Goal: Information Seeking & Learning: Find contact information

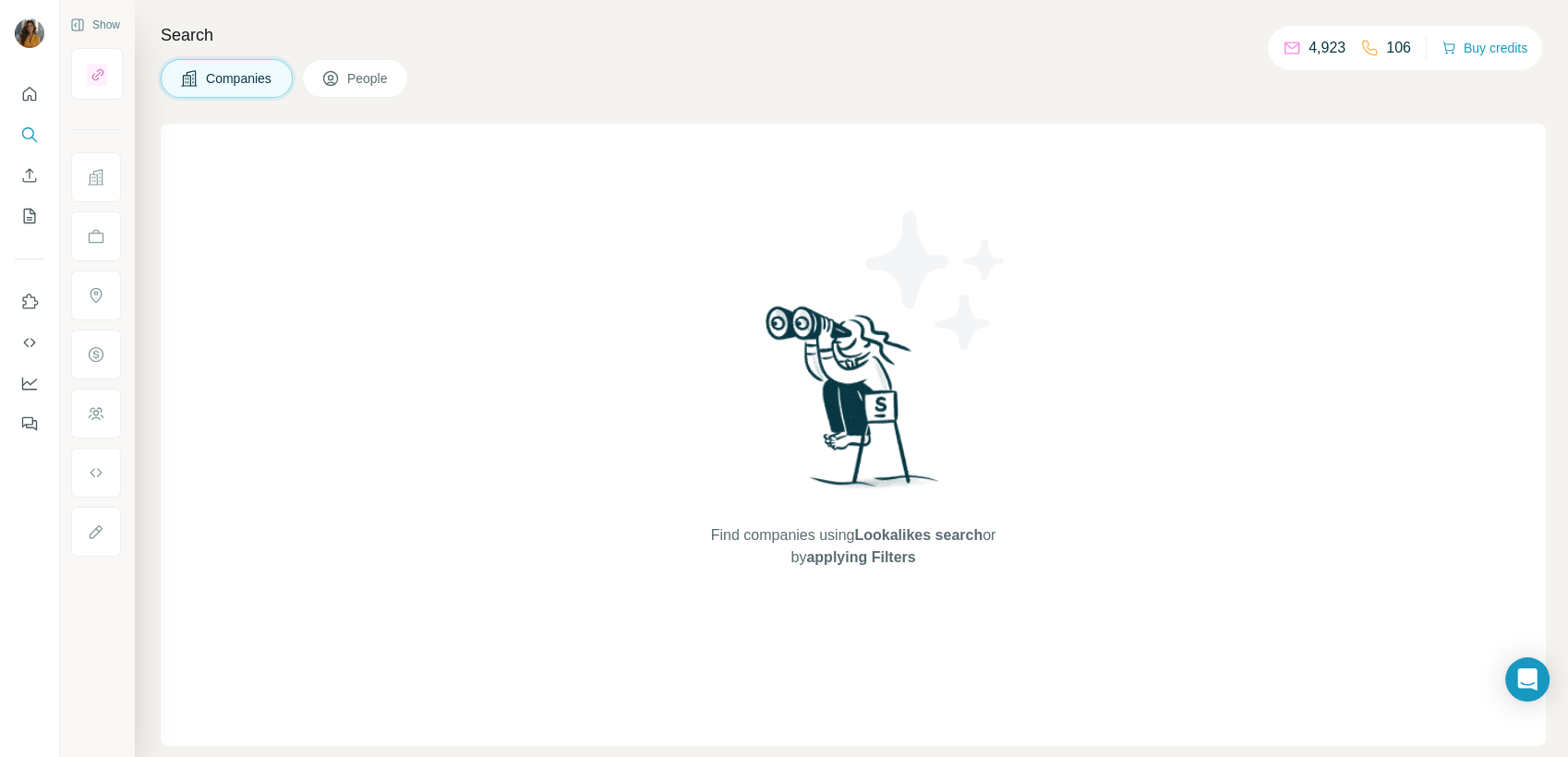
click at [367, 64] on button "People" at bounding box center [355, 78] width 107 height 39
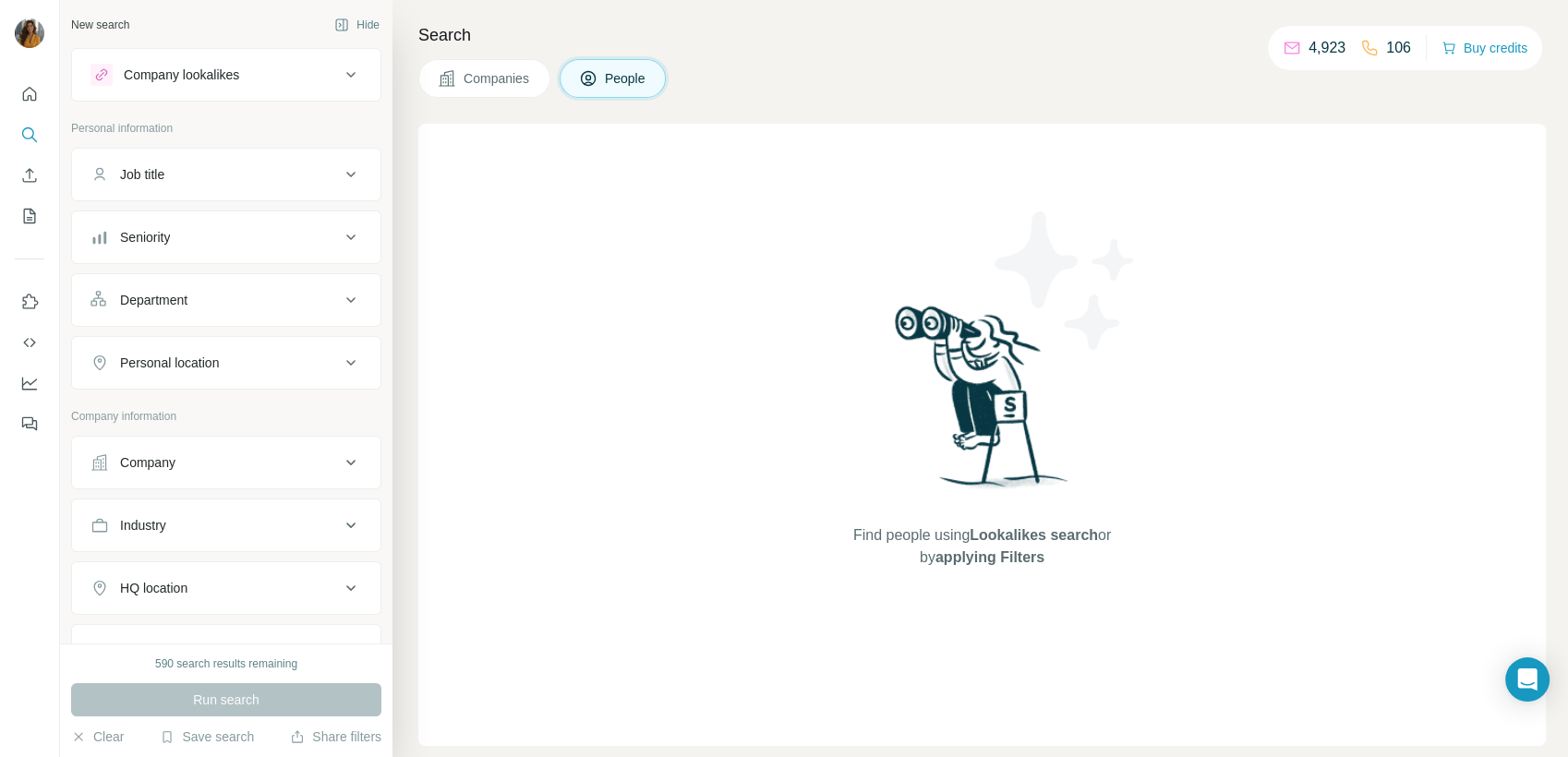
click at [258, 468] on div "Company" at bounding box center [215, 462] width 250 height 18
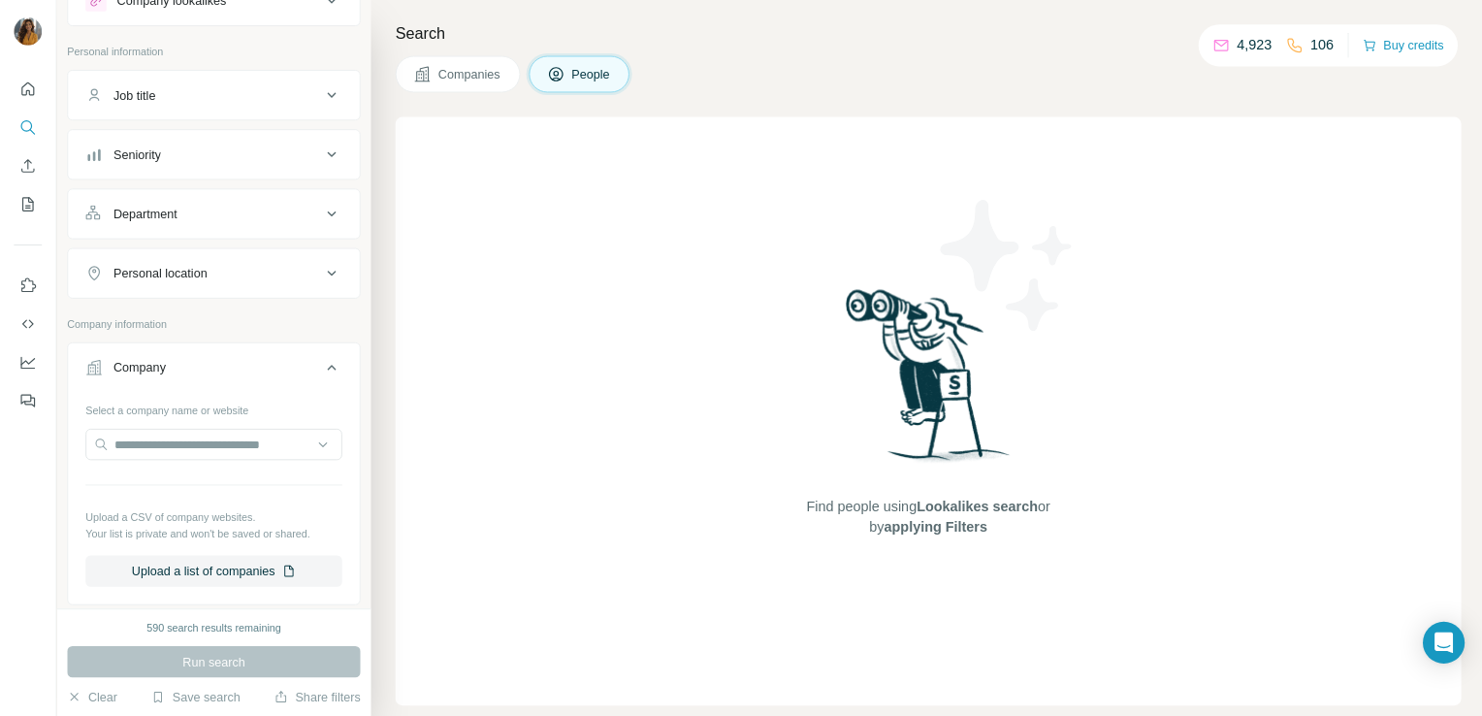
scroll to position [108, 0]
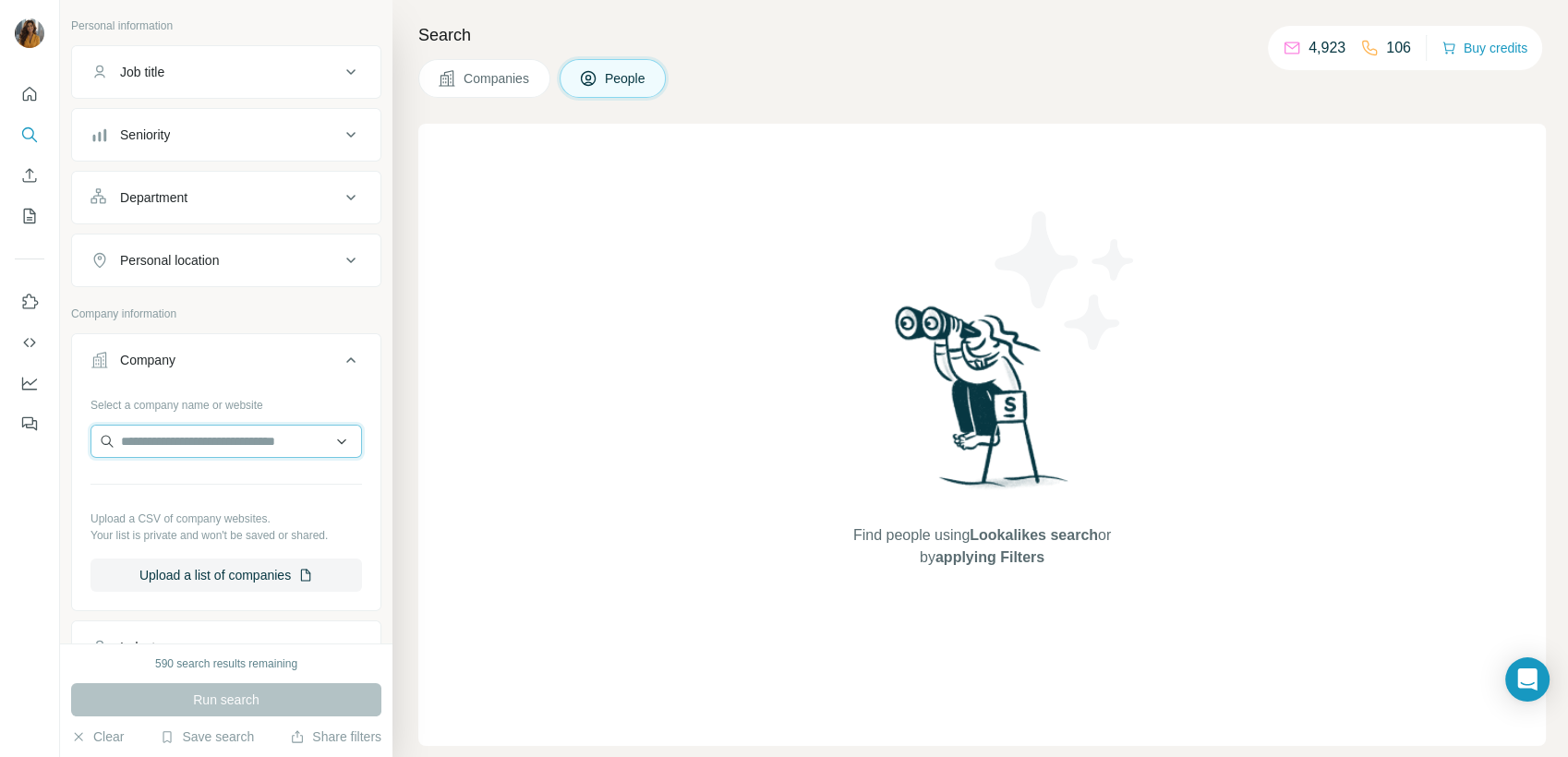
click at [264, 448] on input "text" at bounding box center [226, 441] width 271 height 33
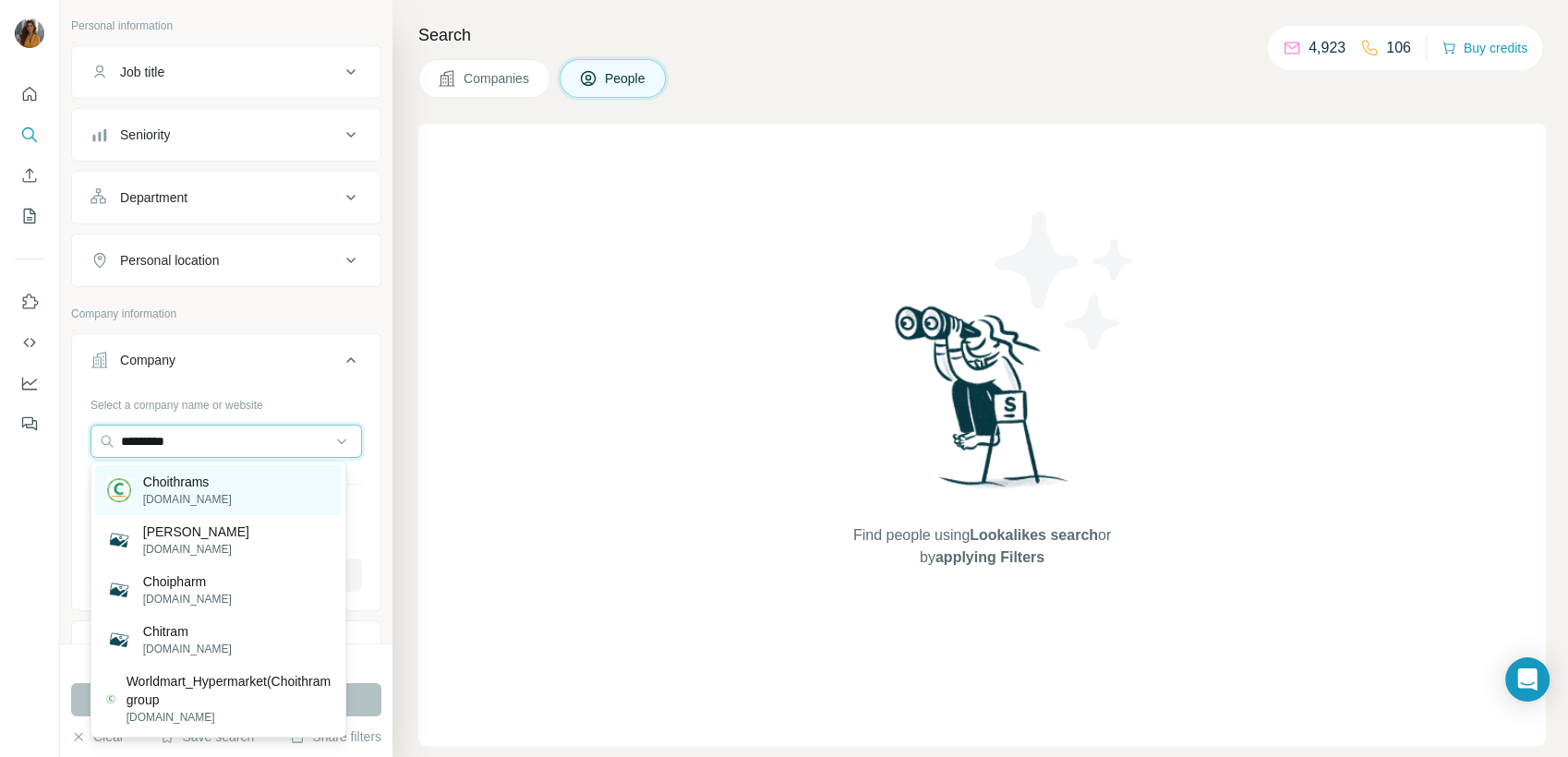
type input "*********"
click at [231, 488] on p "Choithrams" at bounding box center [187, 481] width 89 height 18
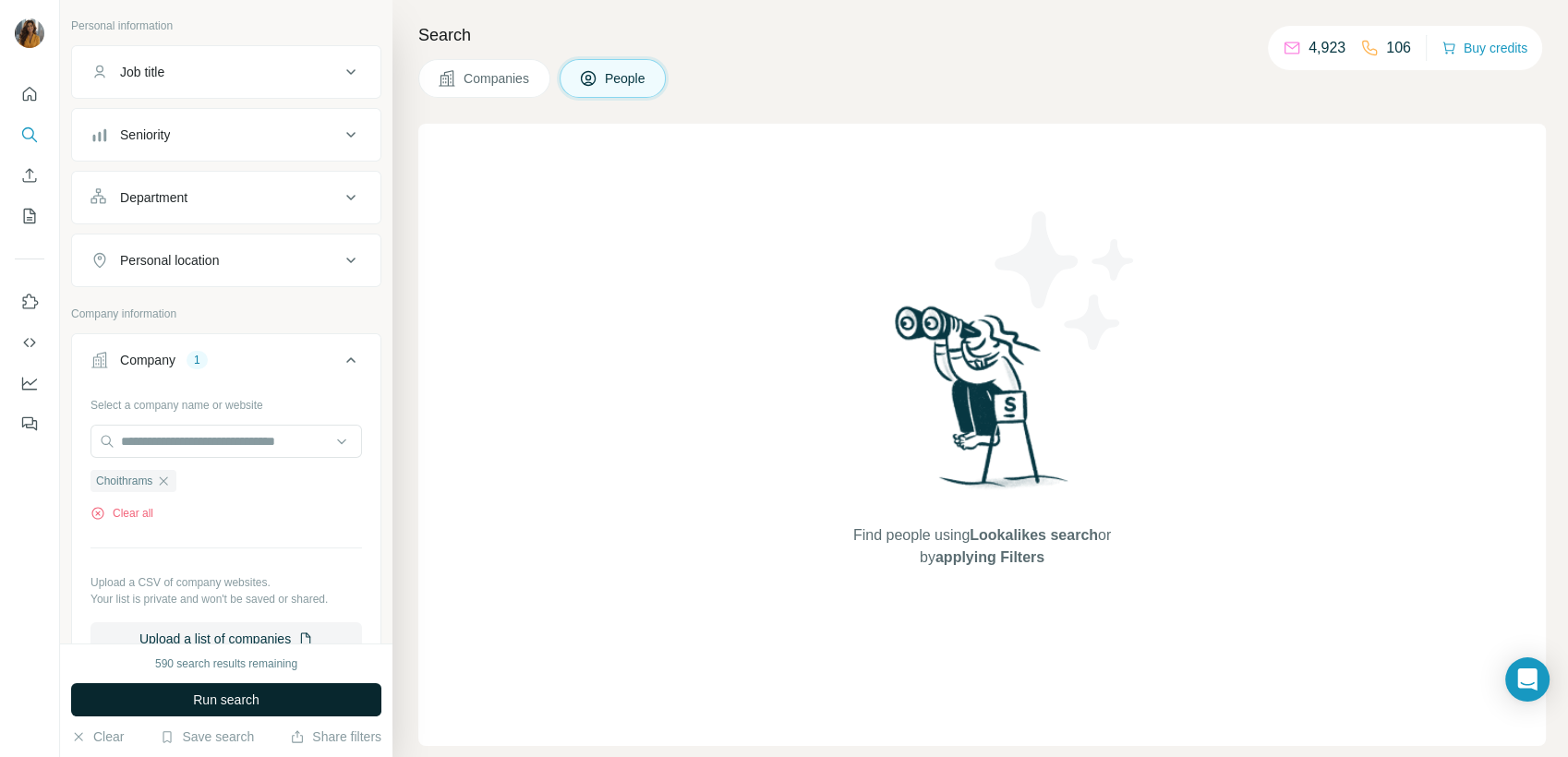
click at [303, 703] on button "Run search" at bounding box center [227, 700] width 311 height 33
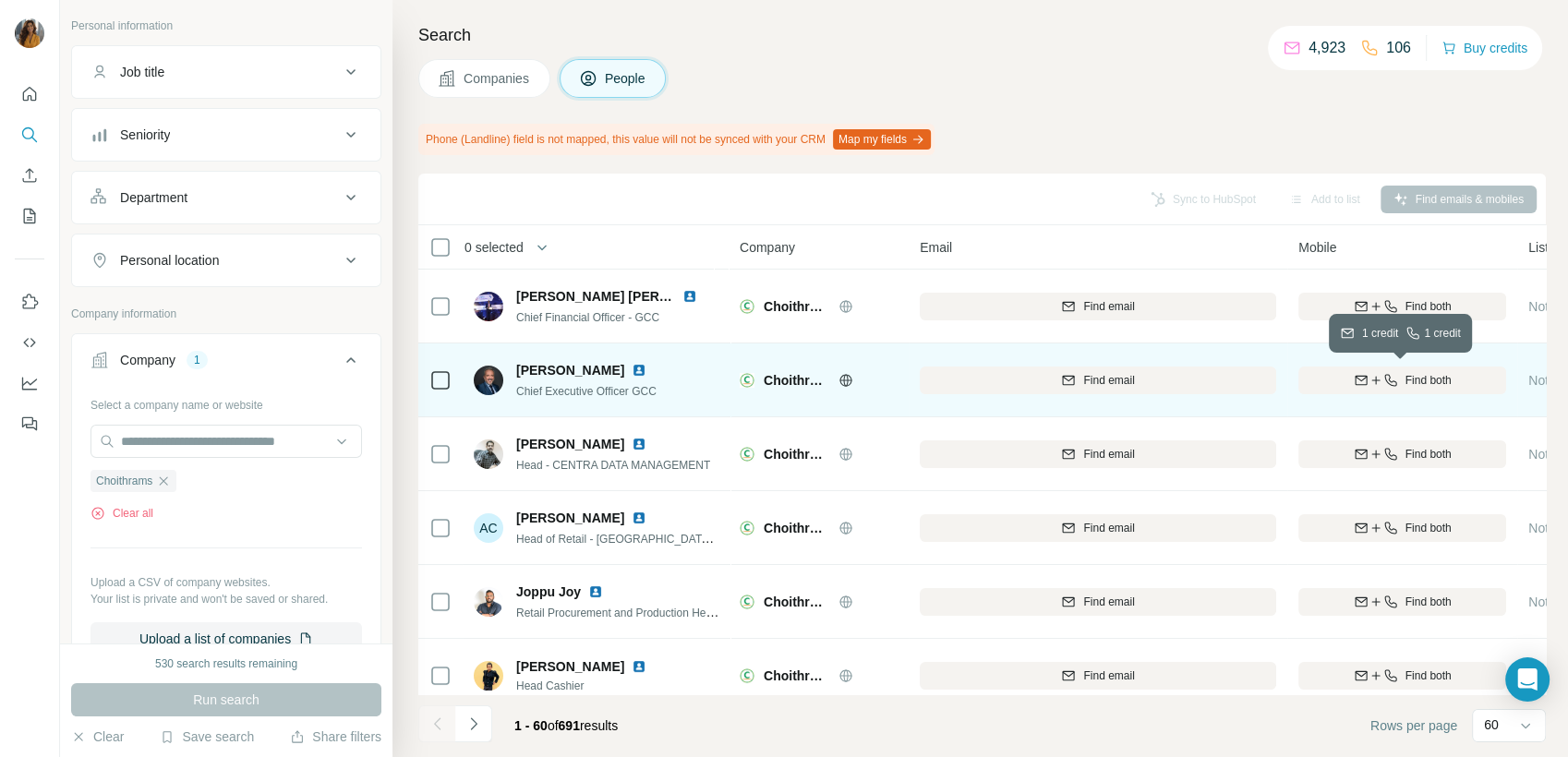
click at [1417, 378] on span "Find both" at bounding box center [1429, 380] width 46 height 16
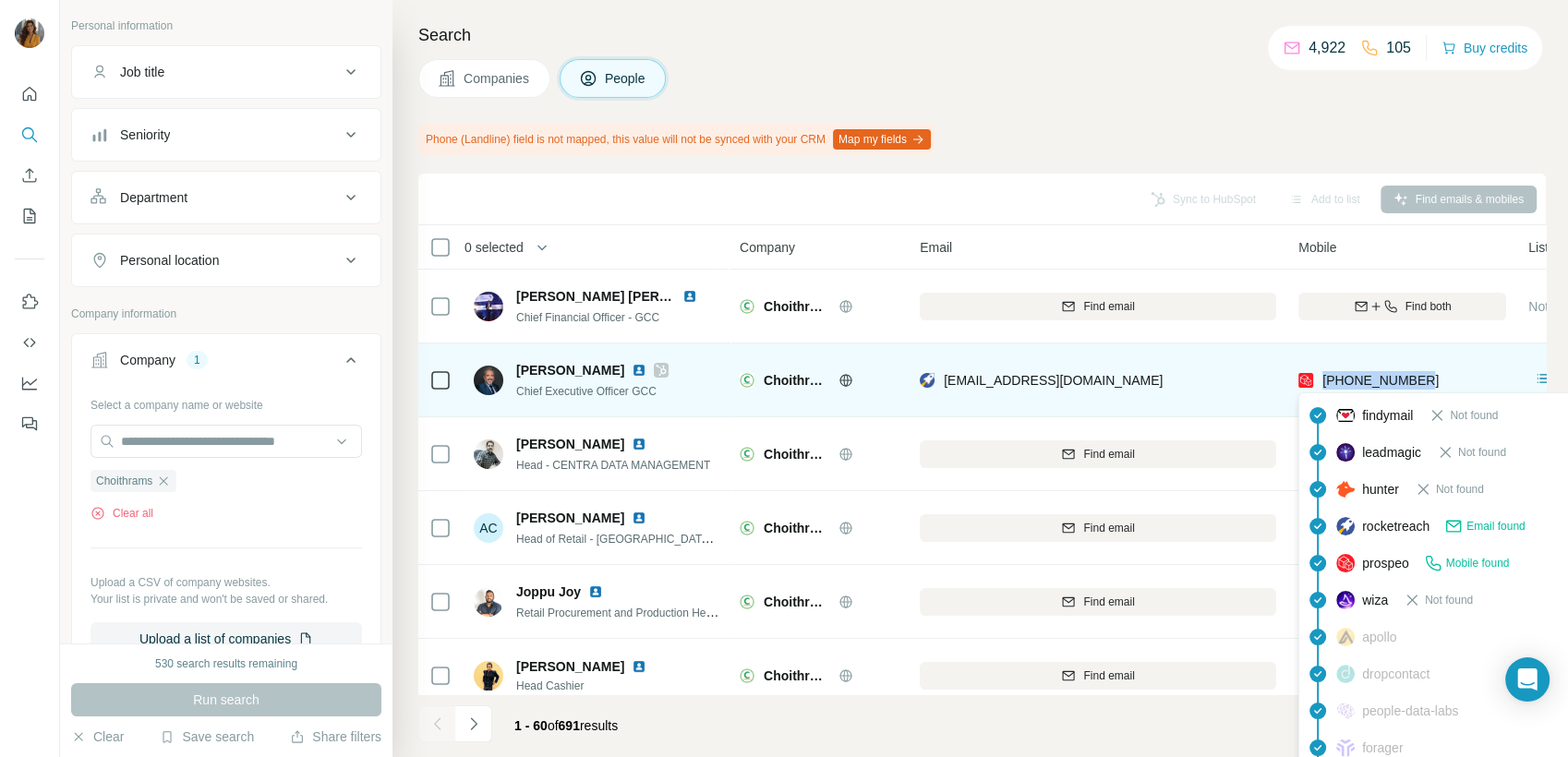
drag, startPoint x: 1439, startPoint y: 376, endPoint x: 1323, endPoint y: 378, distance: 116.0
click at [1323, 378] on div "[PHONE_NUMBER]" at bounding box center [1402, 379] width 208 height 50
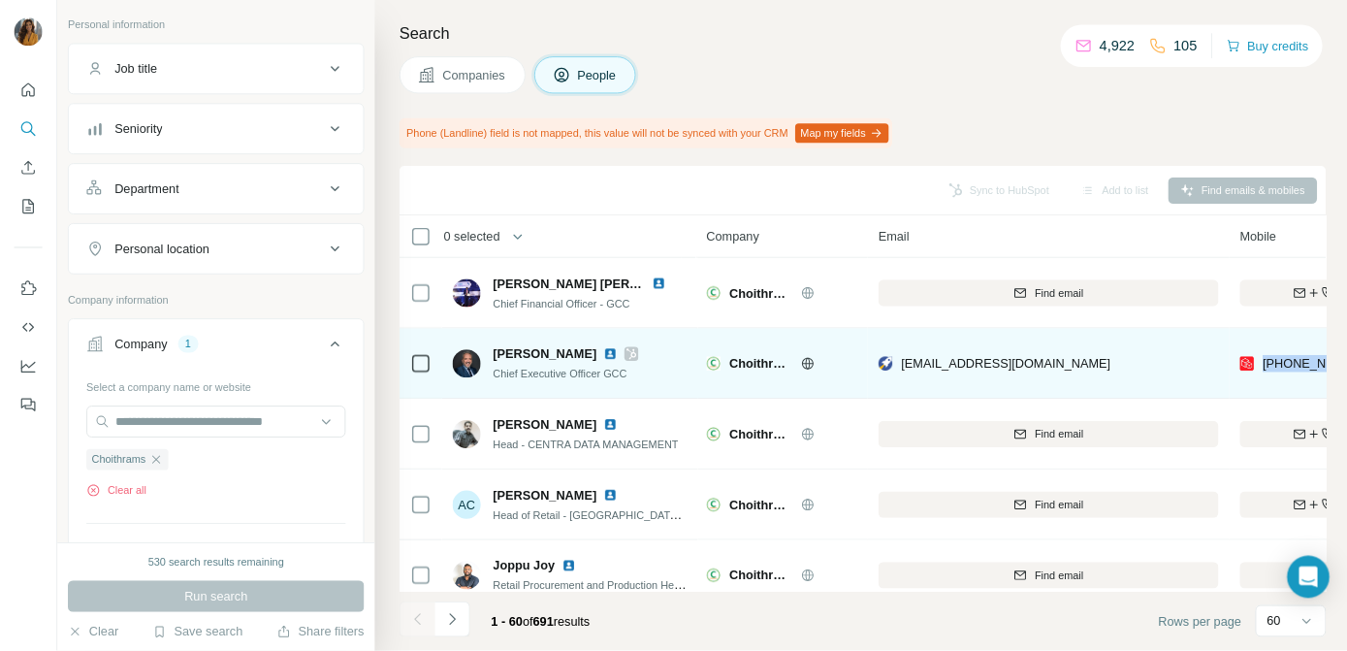
scroll to position [108, 0]
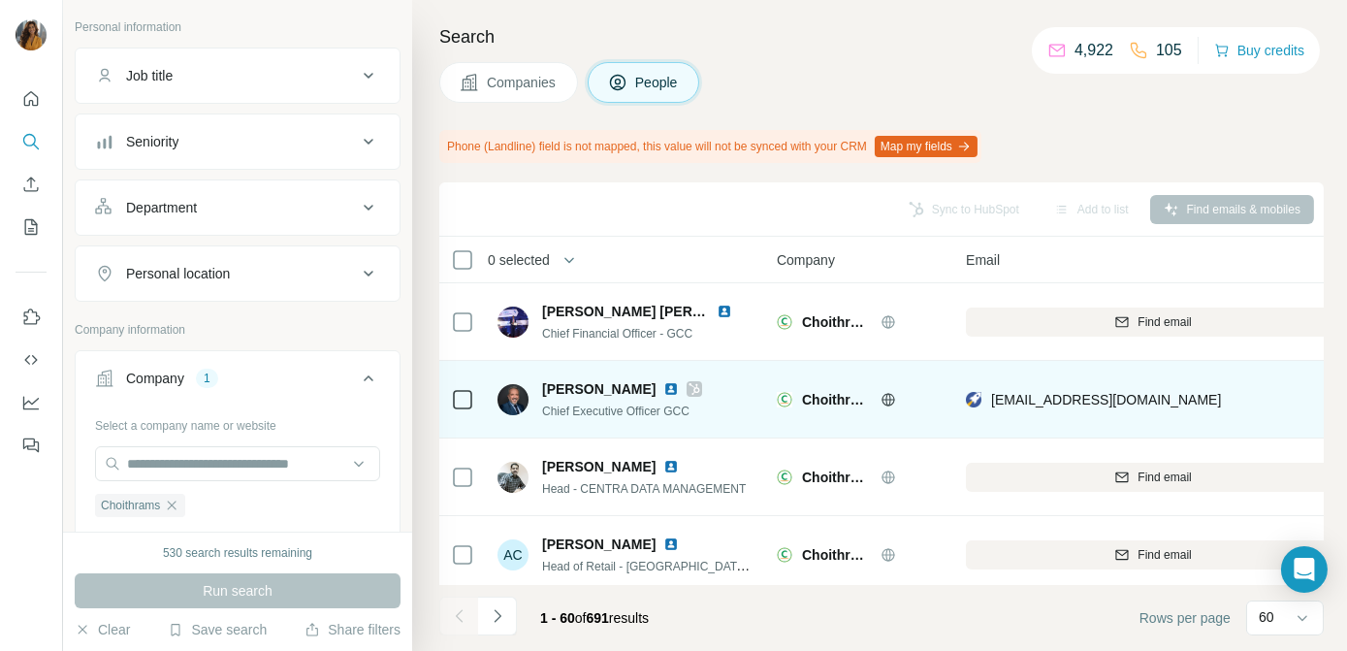
drag, startPoint x: 1389, startPoint y: 397, endPoint x: 933, endPoint y: 413, distance: 456.0
click at [933, 413] on div "Choithrams" at bounding box center [860, 398] width 166 height 53
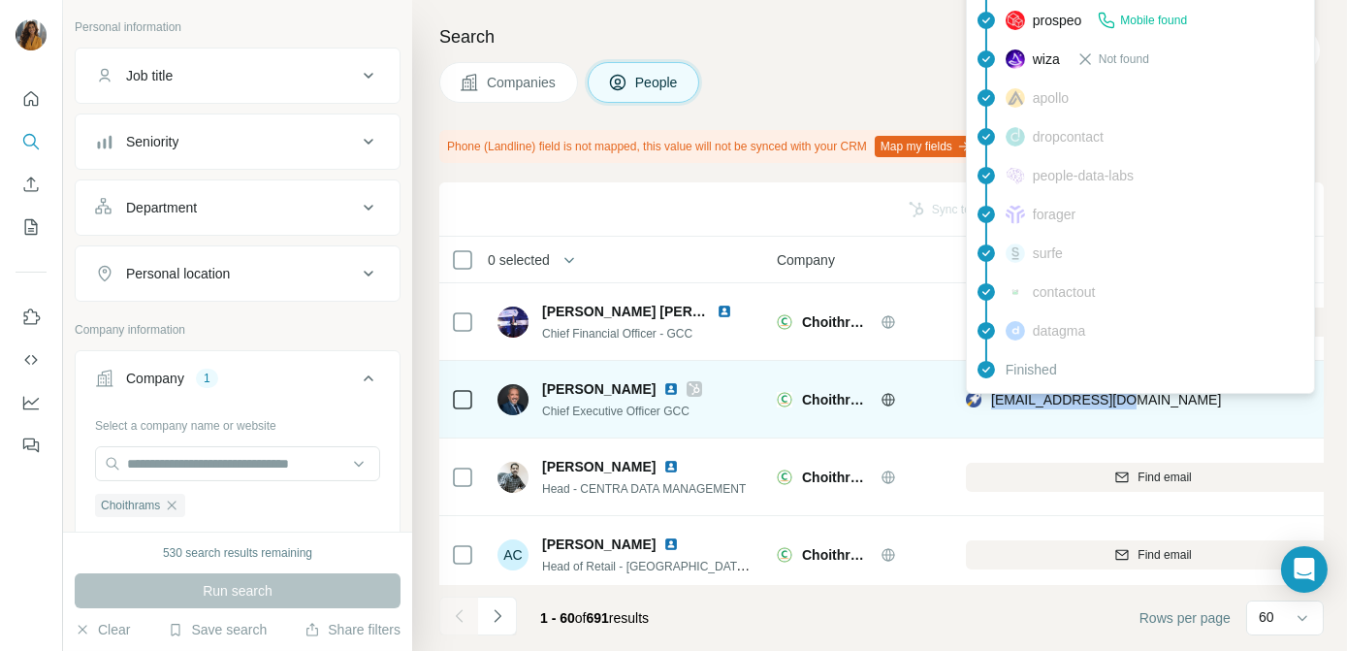
drag, startPoint x: 1153, startPoint y: 399, endPoint x: 995, endPoint y: 405, distance: 158.2
click at [995, 405] on div "[EMAIL_ADDRESS][DOMAIN_NAME]" at bounding box center [1153, 398] width 374 height 53
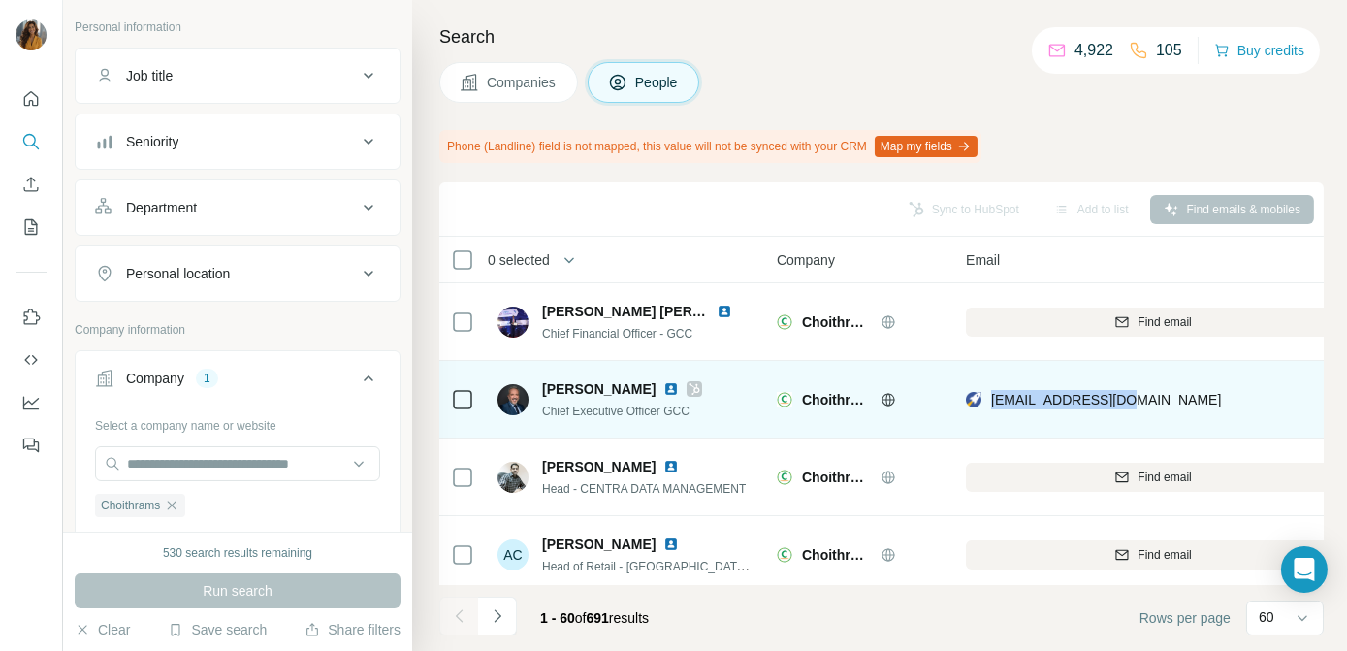
copy span "[EMAIL_ADDRESS][DOMAIN_NAME]"
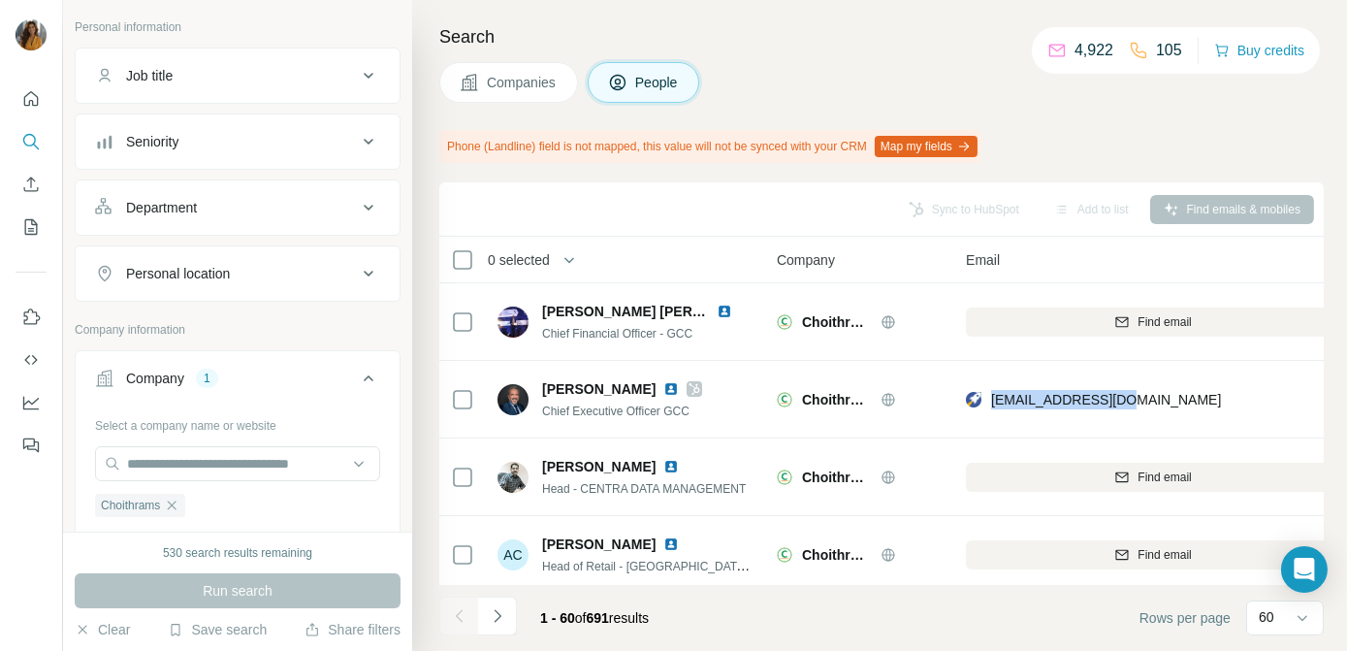
scroll to position [0, 0]
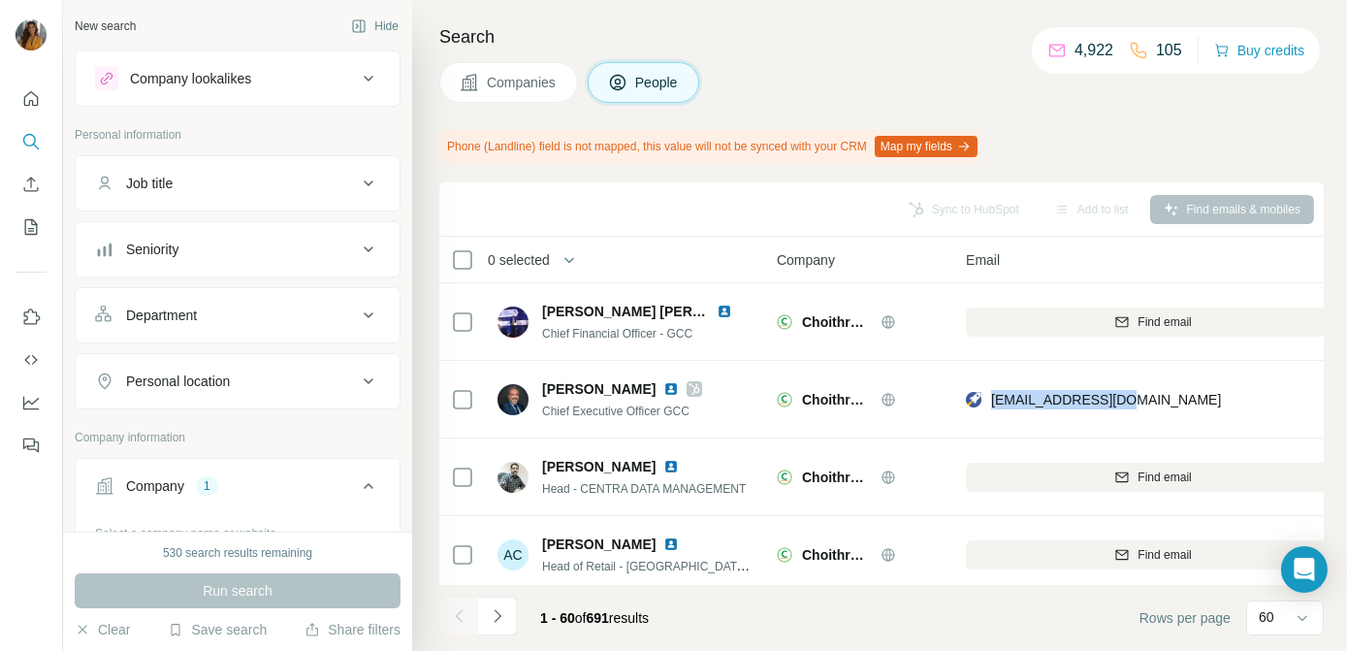
click at [234, 177] on div "Job title" at bounding box center [226, 183] width 262 height 19
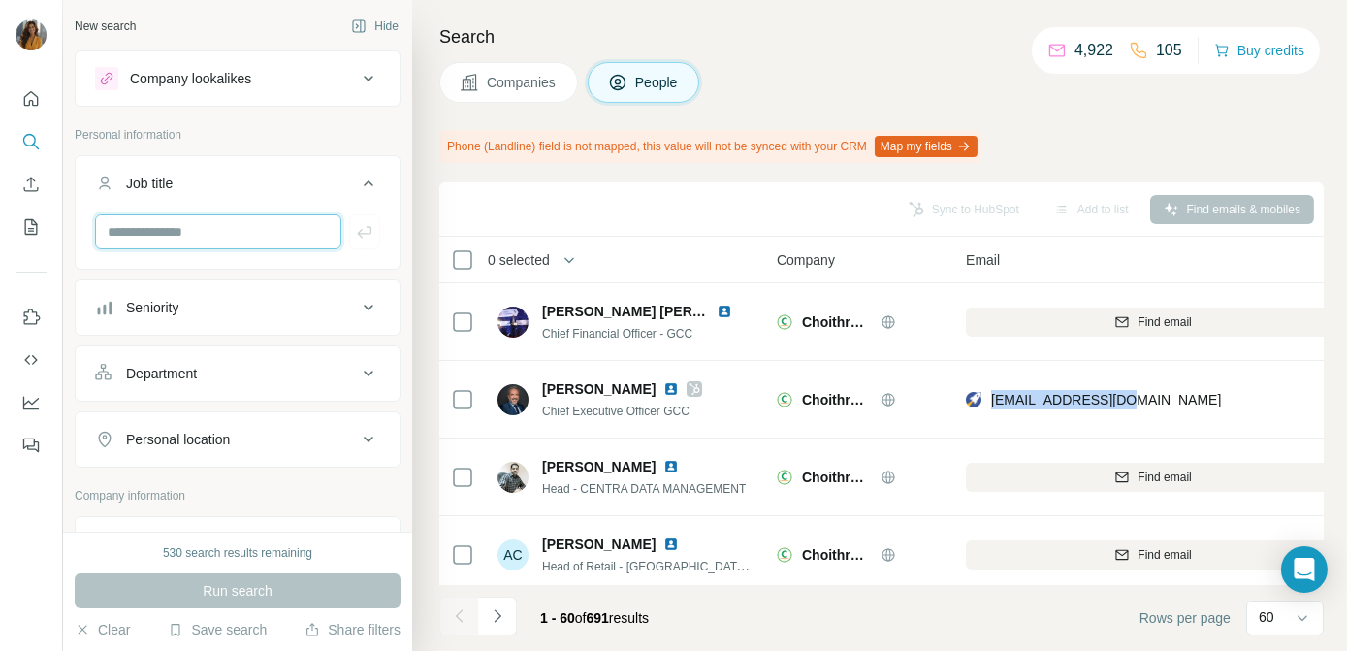
click at [199, 225] on input "text" at bounding box center [218, 231] width 246 height 35
type input "**********"
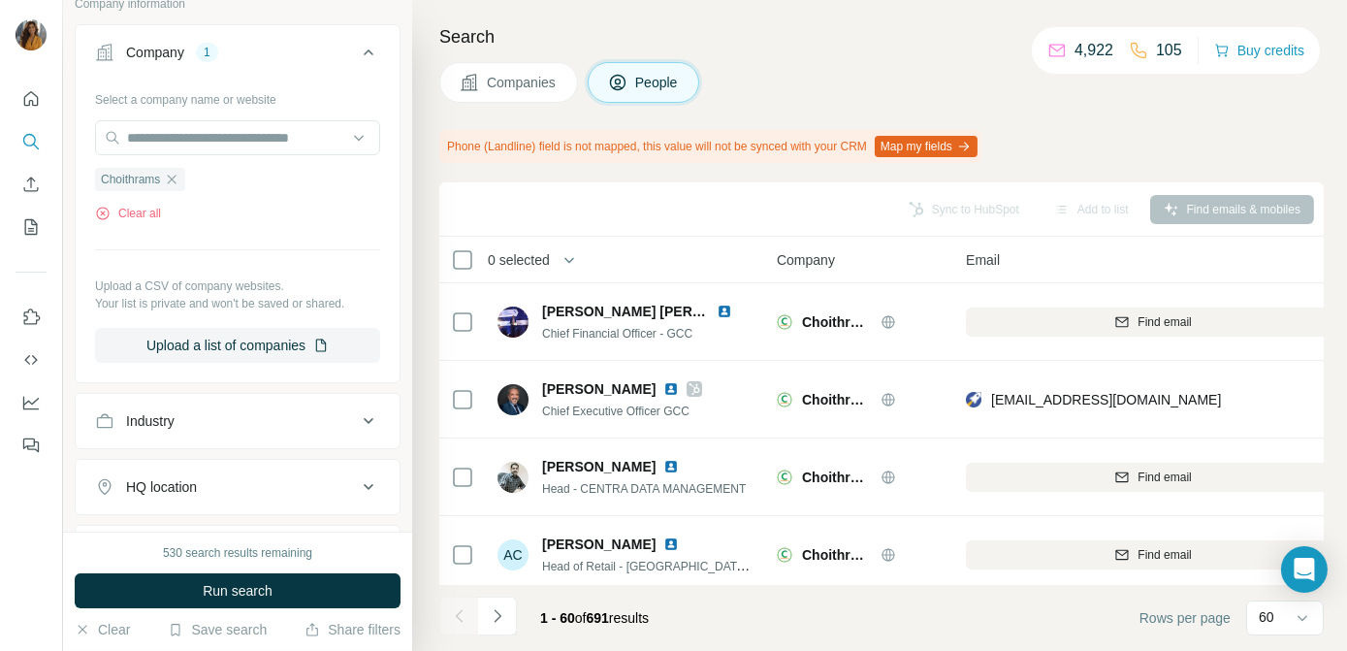
scroll to position [617, 0]
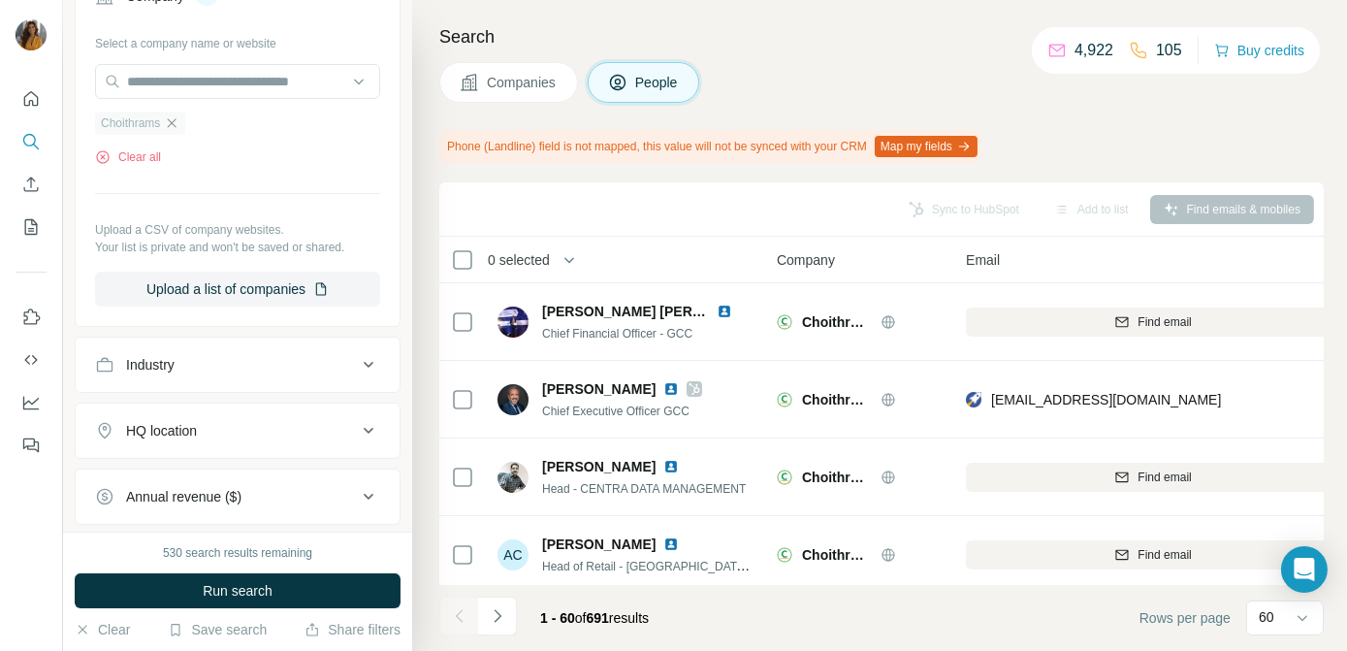
click at [176, 118] on icon "button" at bounding box center [172, 122] width 9 height 9
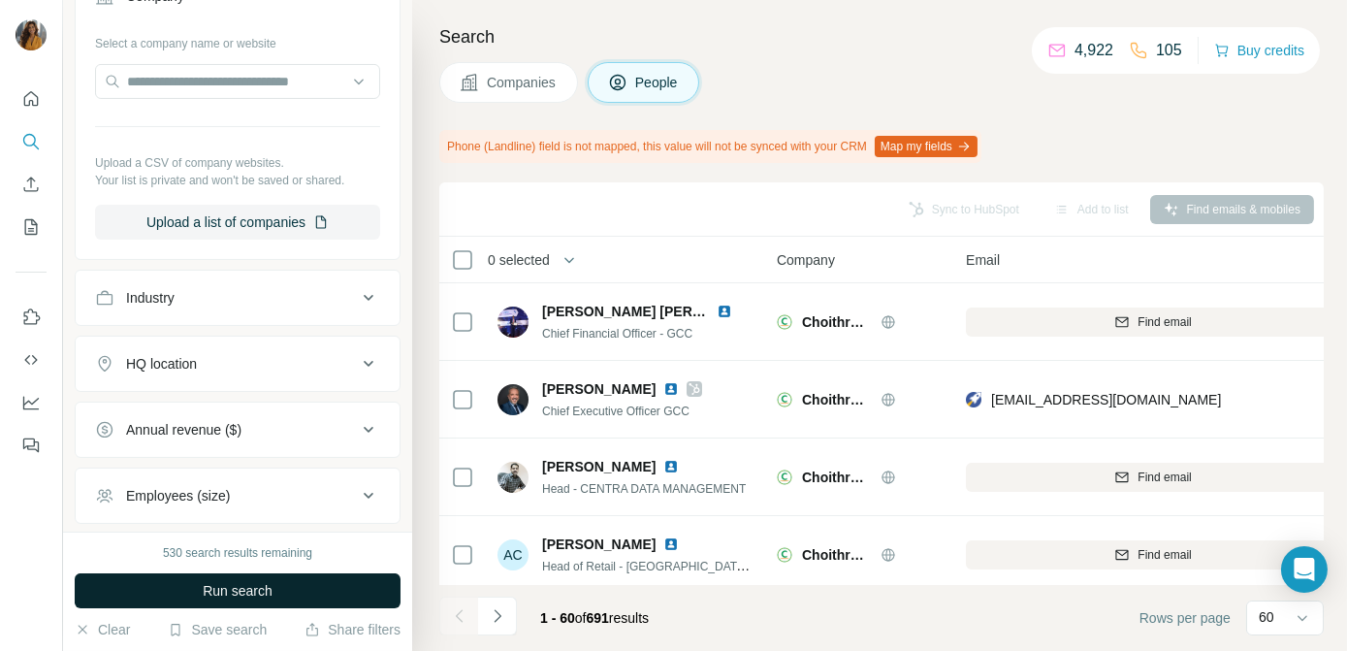
click at [263, 585] on span "Run search" at bounding box center [238, 590] width 70 height 19
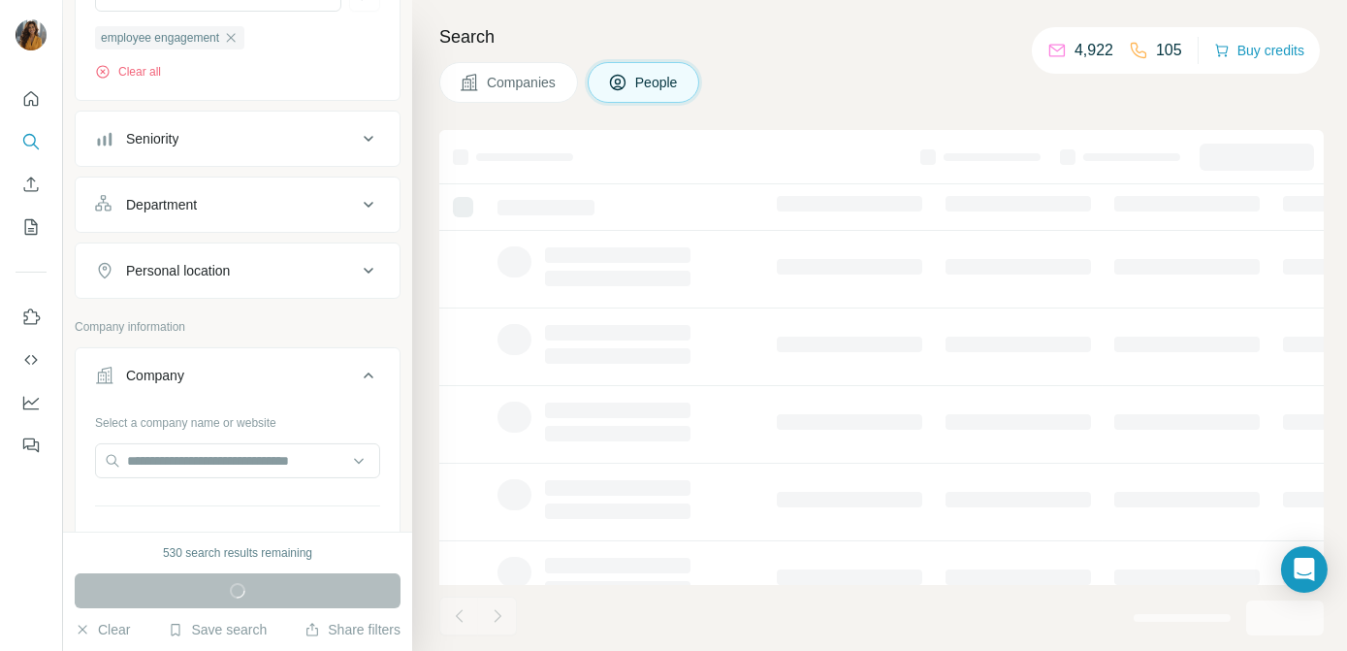
scroll to position [264, 0]
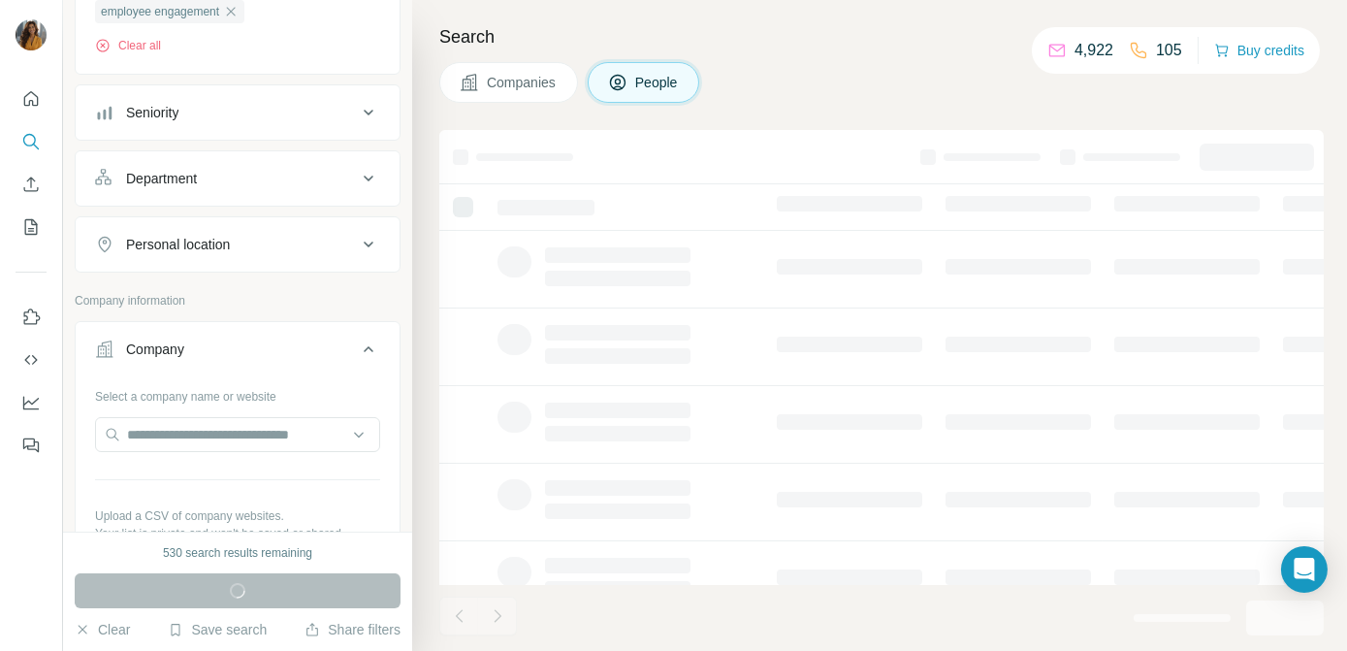
click at [249, 249] on div "Personal location" at bounding box center [226, 244] width 262 height 19
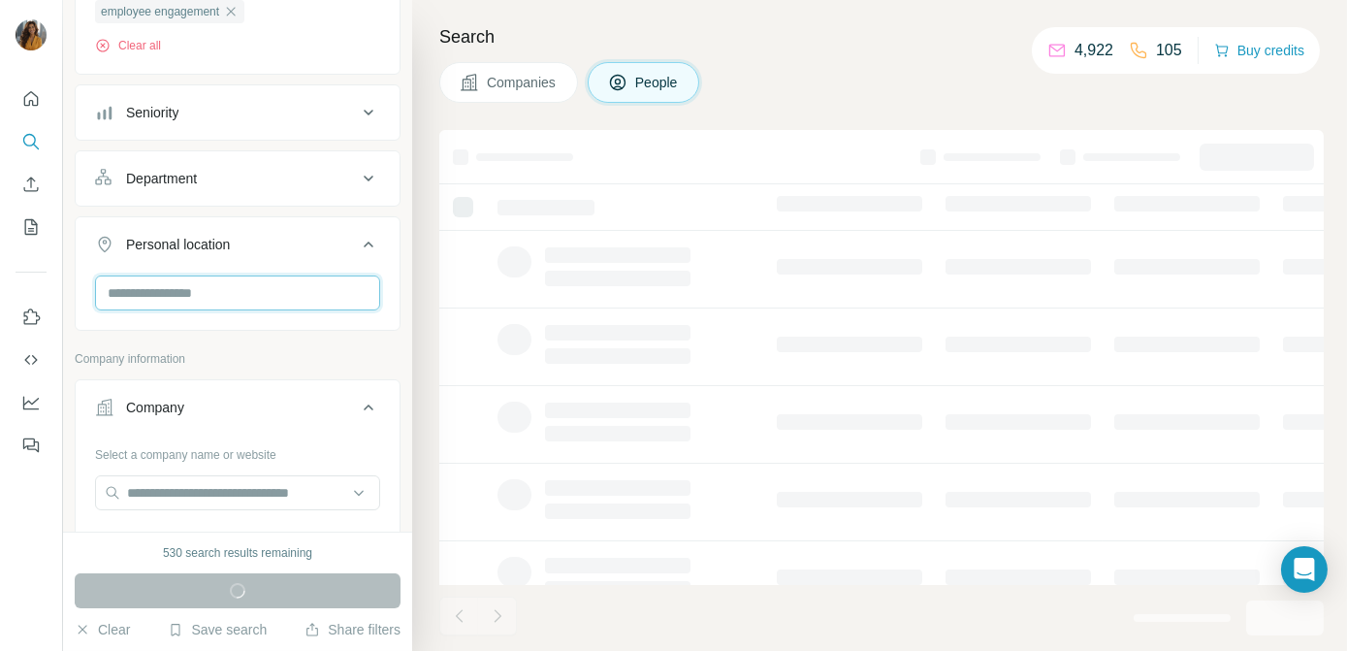
click at [289, 302] on input "text" at bounding box center [237, 292] width 285 height 35
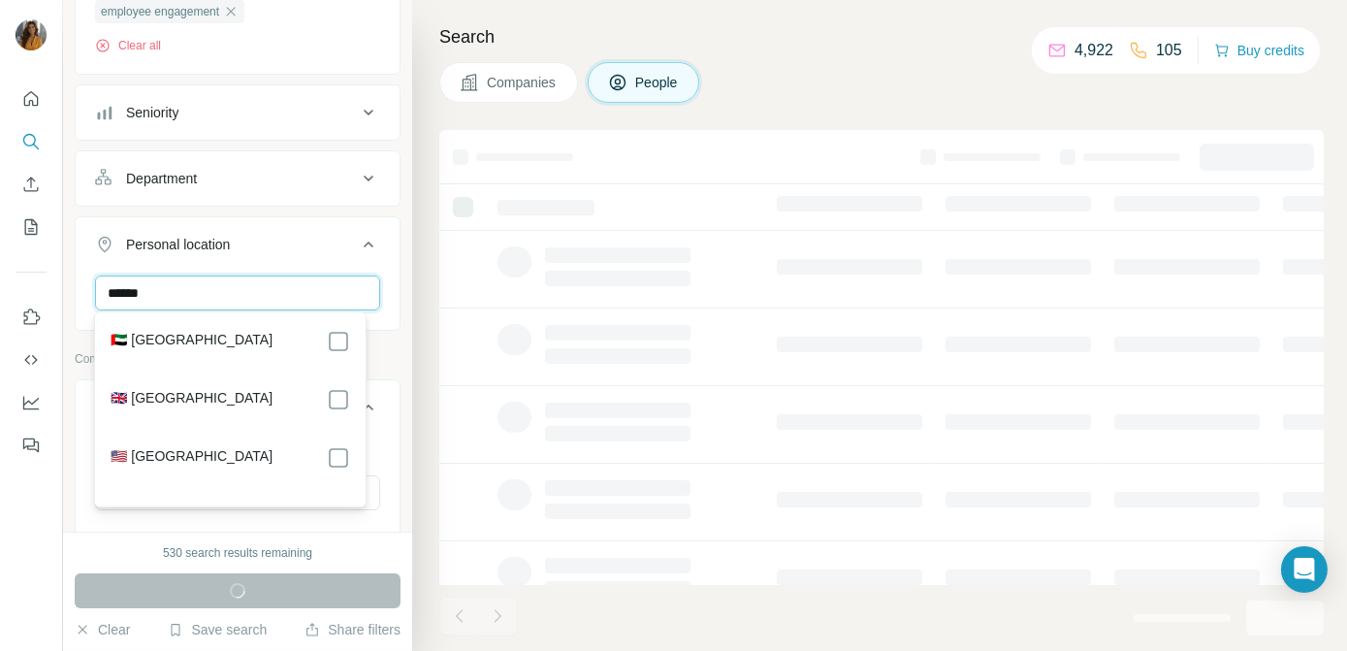
type input "******"
click at [314, 399] on div "🇬🇧 [GEOGRAPHIC_DATA]" at bounding box center [230, 399] width 239 height 23
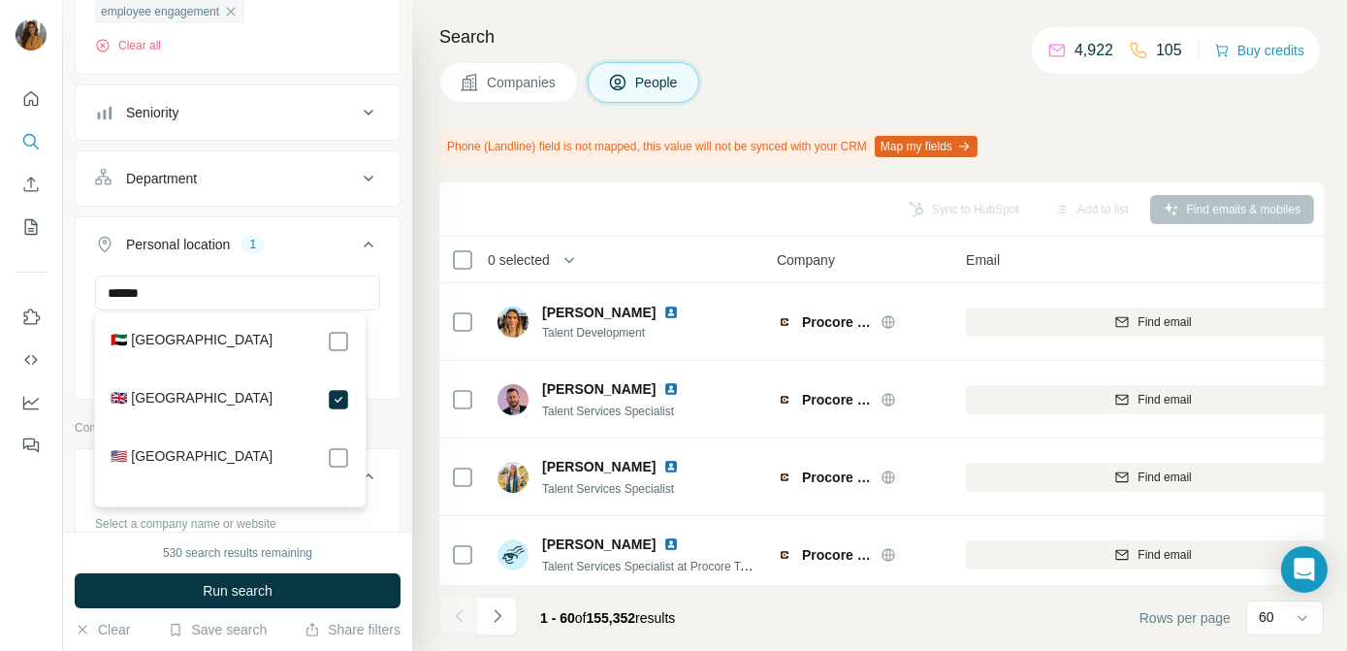
click at [276, 589] on button "Run search" at bounding box center [238, 590] width 326 height 35
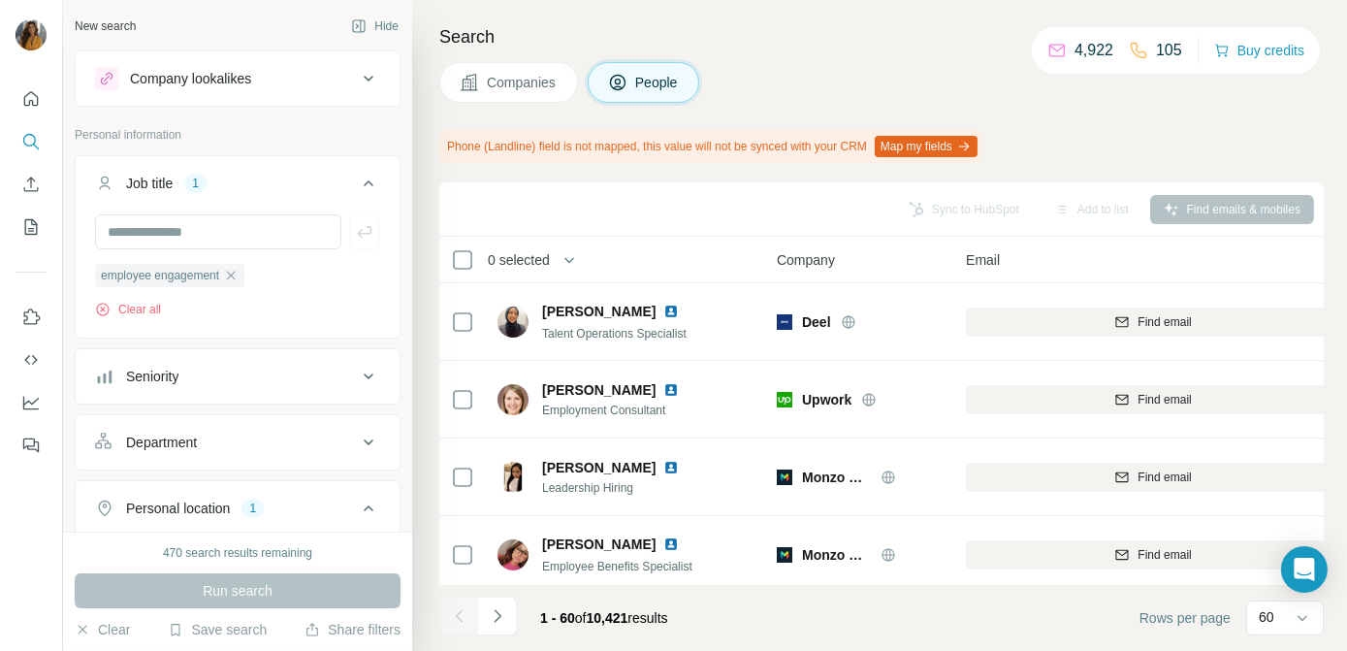
click at [337, 367] on div "Seniority" at bounding box center [226, 376] width 262 height 19
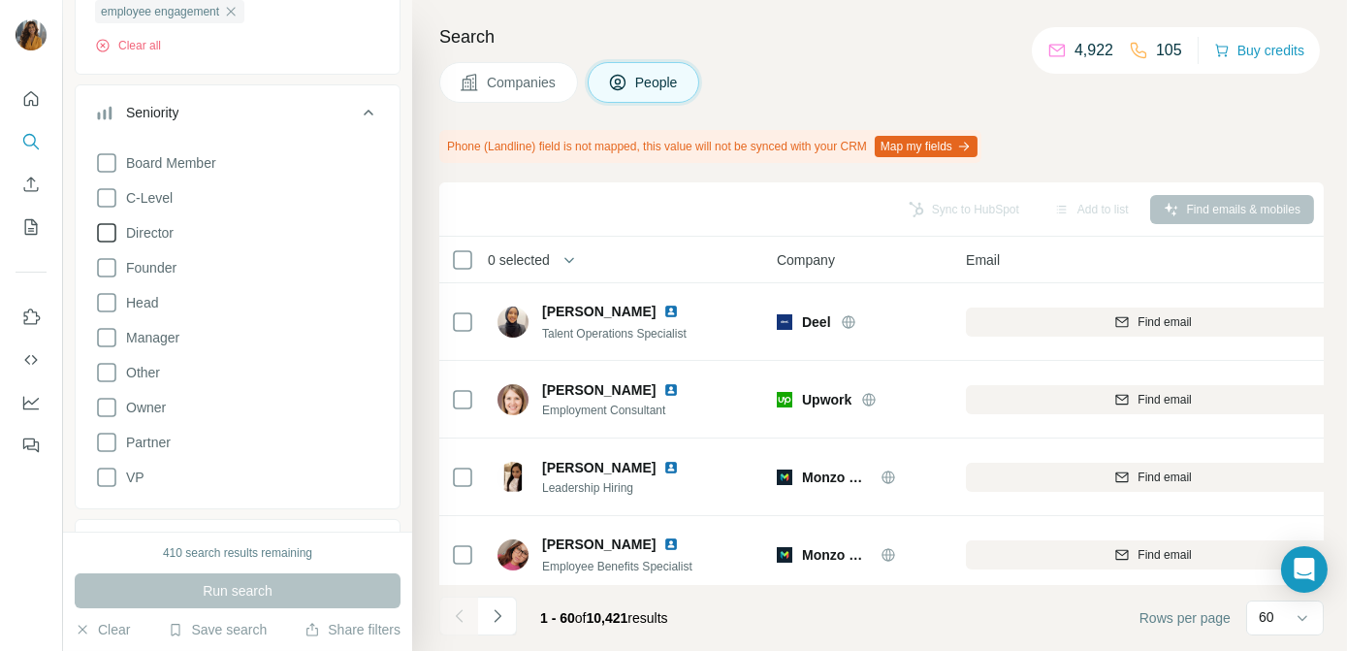
click at [123, 229] on span "Director" at bounding box center [145, 232] width 55 height 19
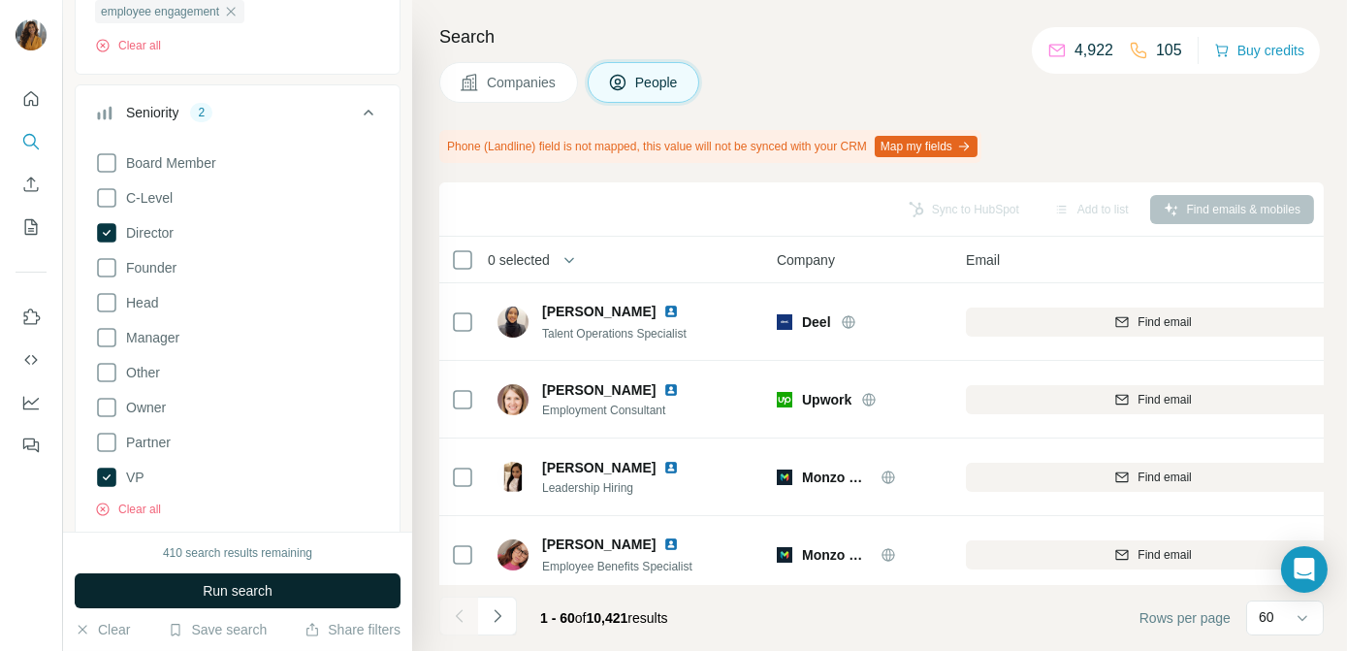
click at [256, 593] on span "Run search" at bounding box center [238, 590] width 70 height 19
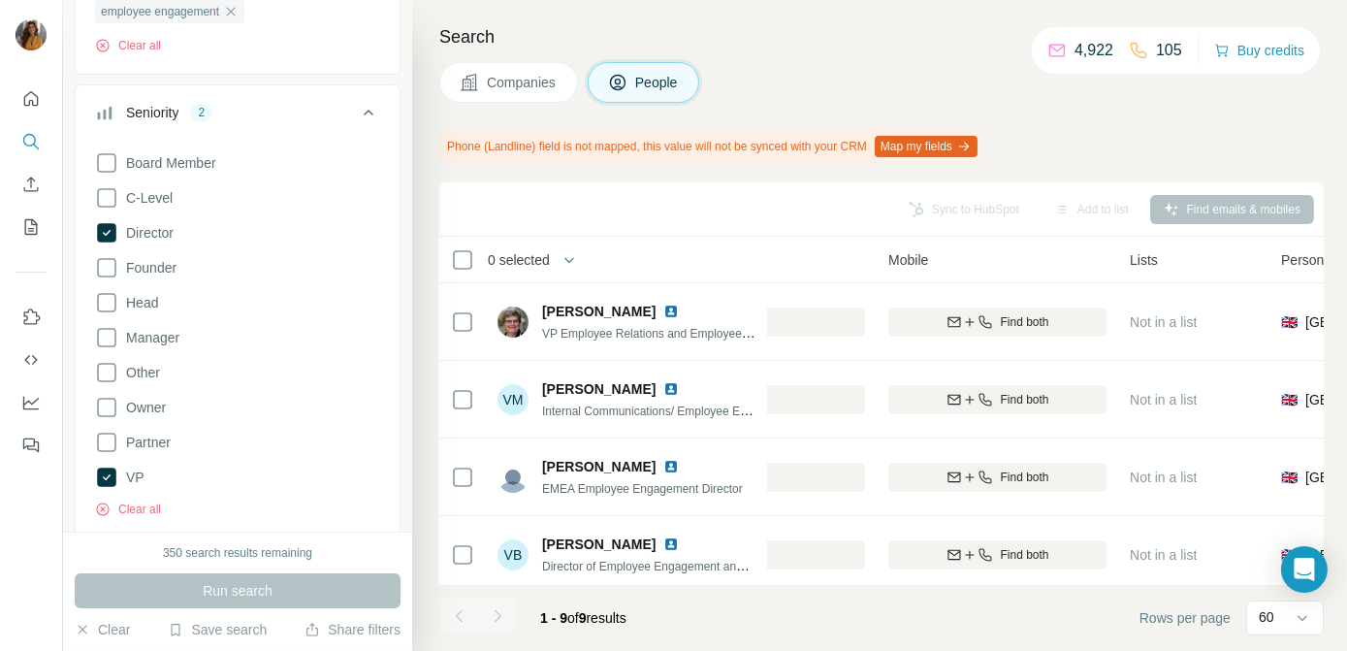
scroll to position [0, 568]
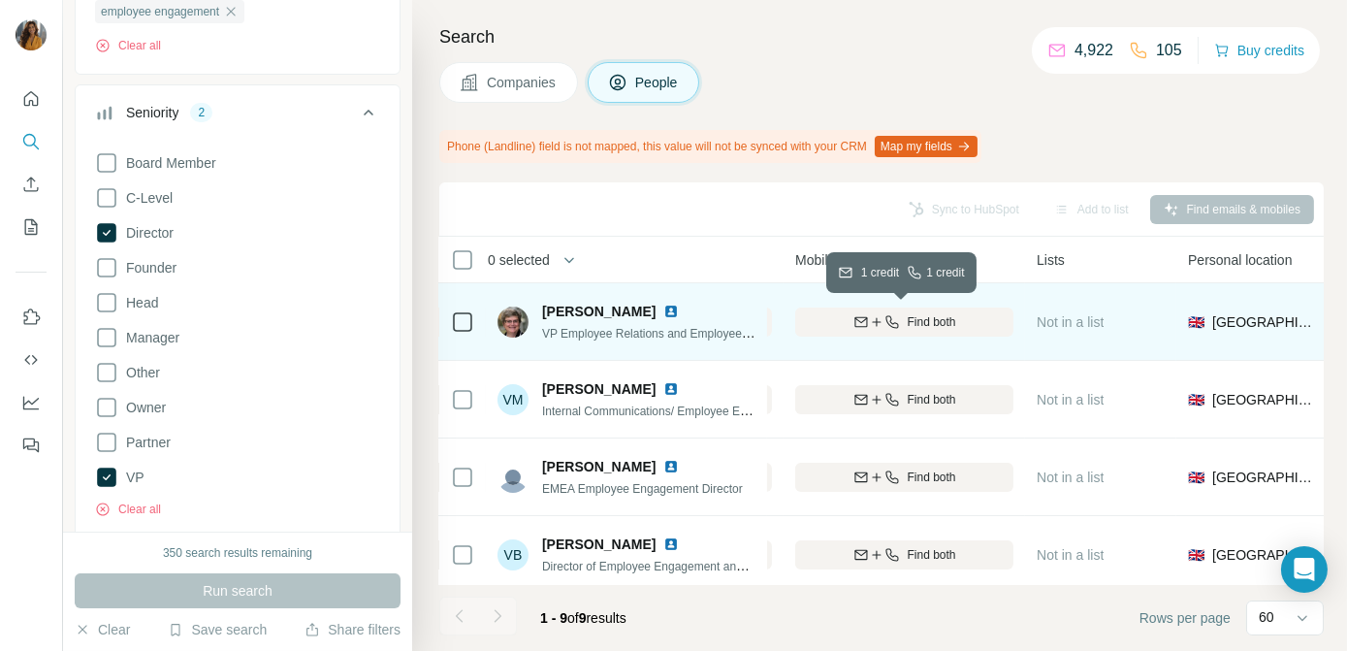
click at [891, 316] on icon "button" at bounding box center [892, 322] width 16 height 16
click at [663, 312] on img at bounding box center [671, 311] width 16 height 16
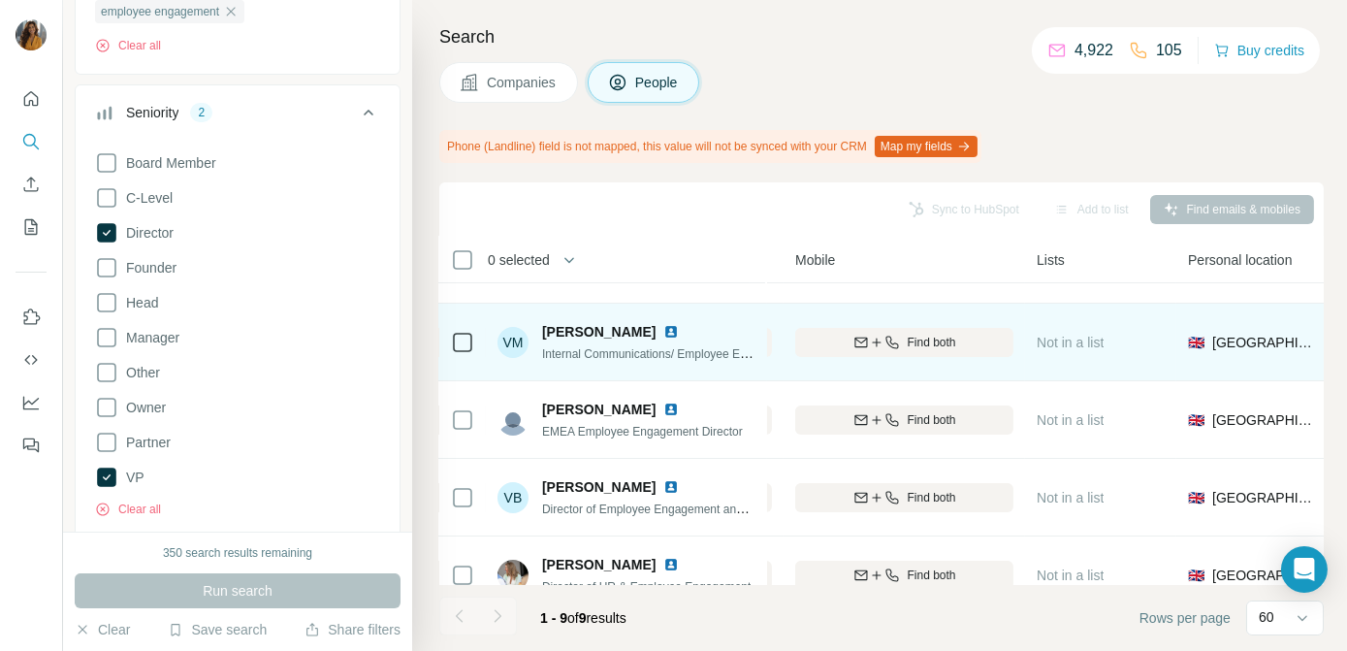
scroll to position [87, 568]
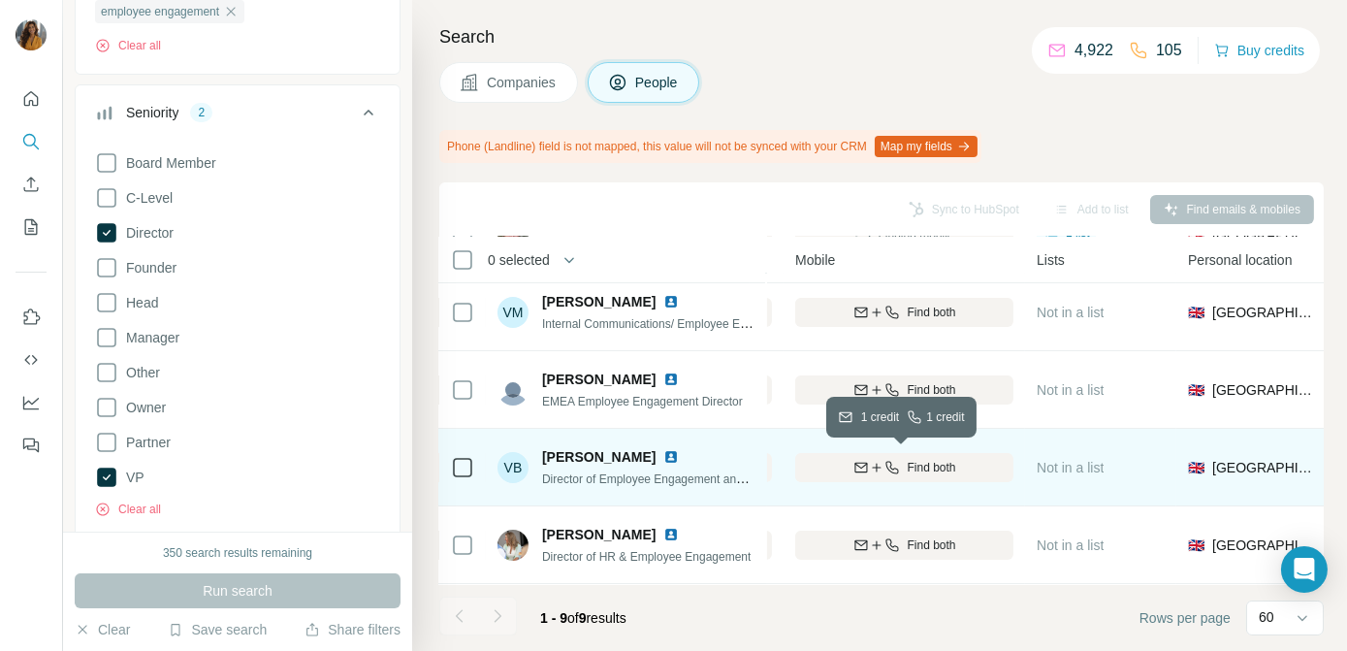
click at [889, 470] on icon "button" at bounding box center [891, 467] width 13 height 13
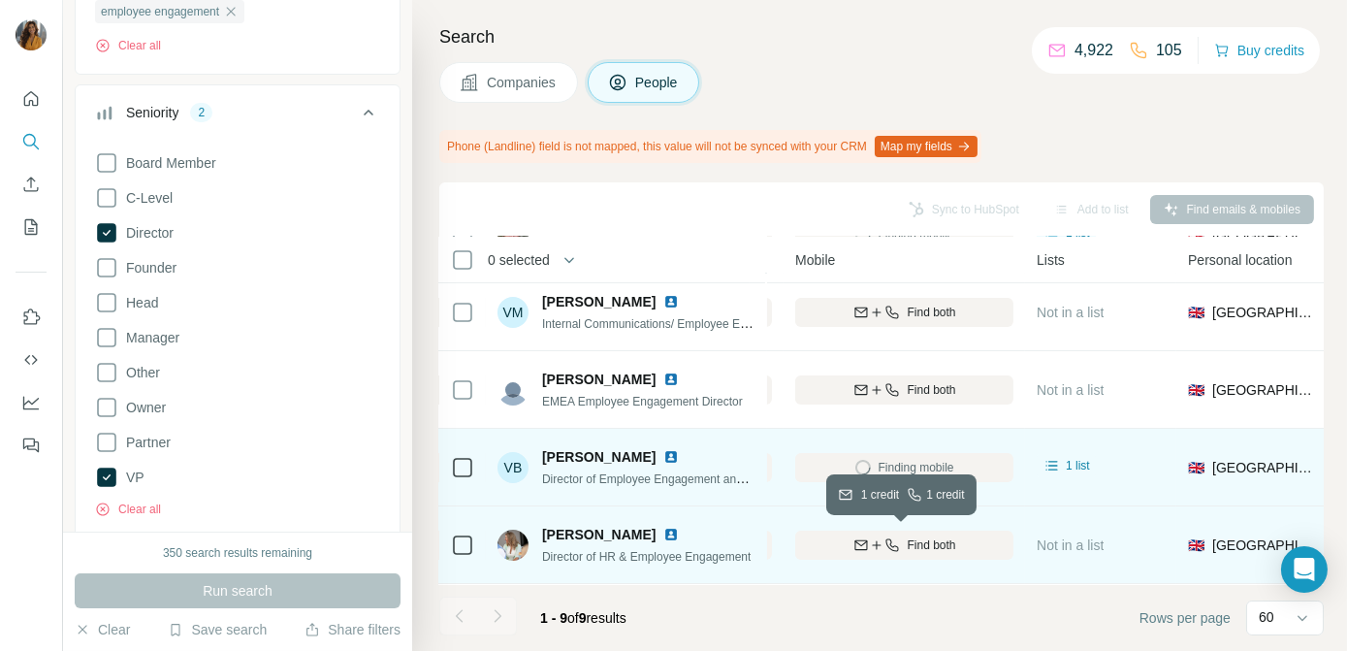
click at [898, 540] on div "Find both" at bounding box center [904, 544] width 218 height 17
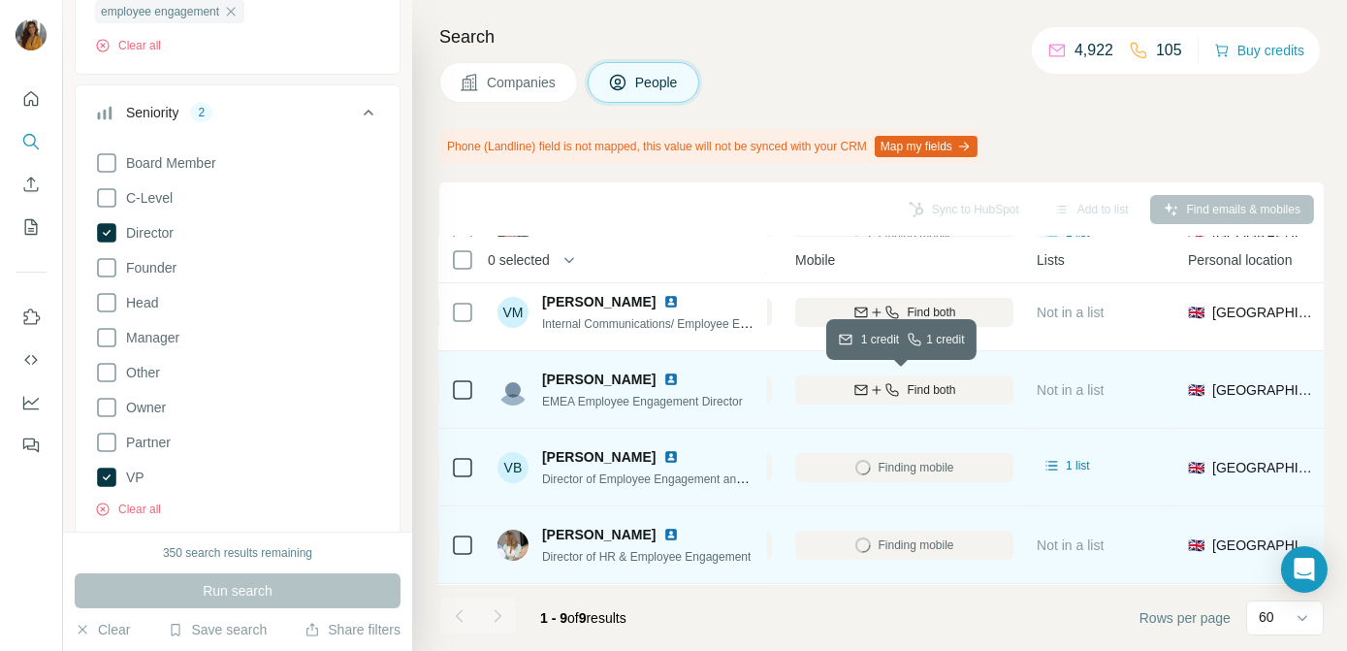
click at [909, 389] on span "Find both" at bounding box center [932, 389] width 48 height 17
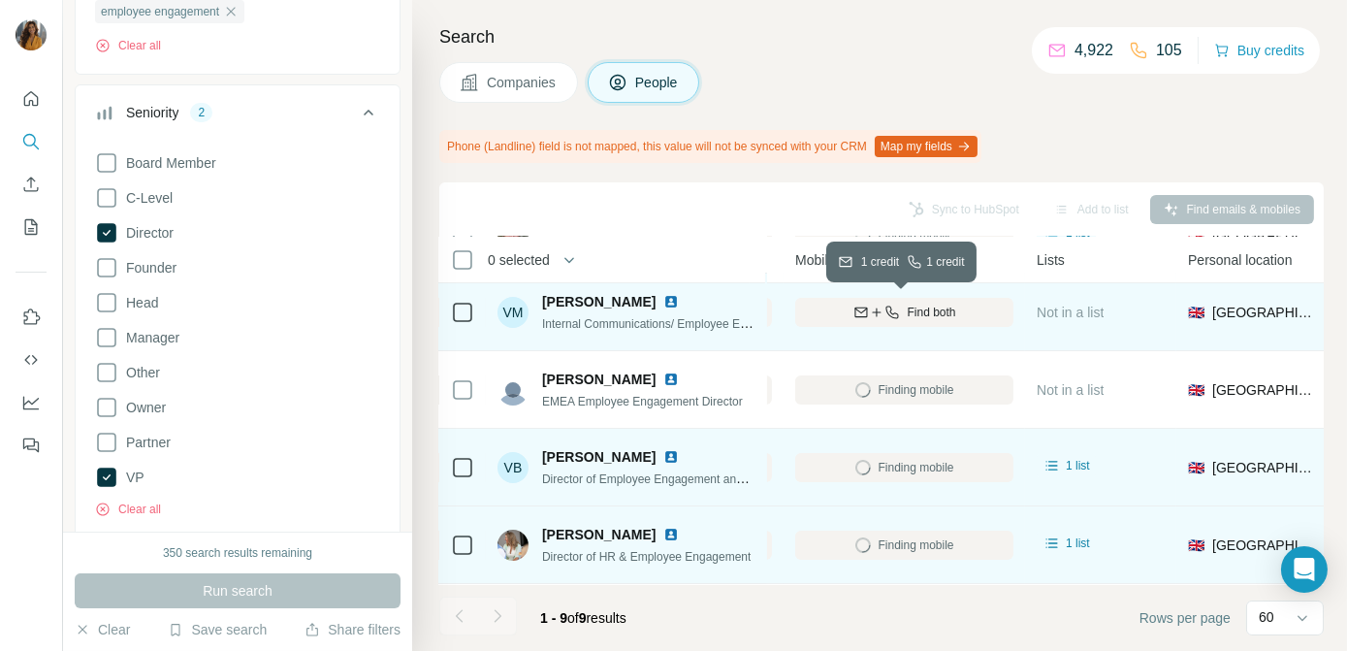
click at [912, 312] on span "Find both" at bounding box center [932, 311] width 48 height 17
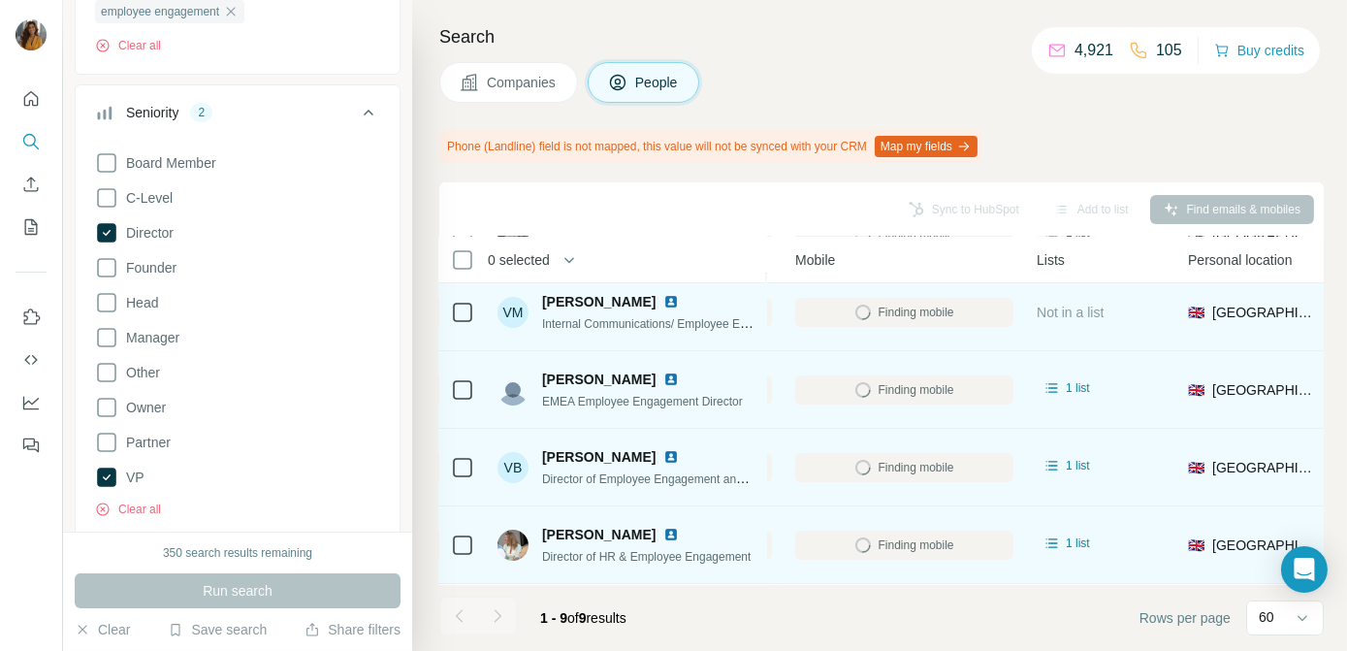
scroll to position [0, 568]
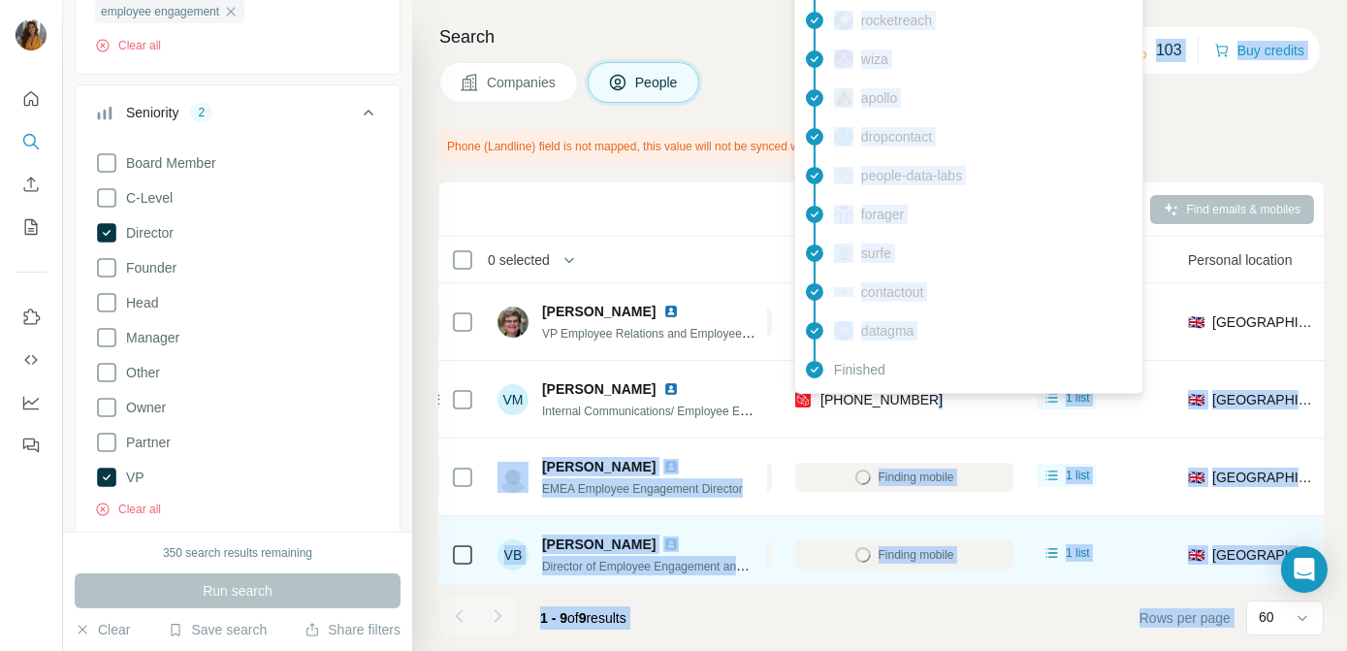
drag, startPoint x: 930, startPoint y: 392, endPoint x: 814, endPoint y: 392, distance: 115.4
click at [814, 392] on body "New search Hide Company lookalikes Personal information Job title 1 employee en…" at bounding box center [673, 325] width 1347 height 651
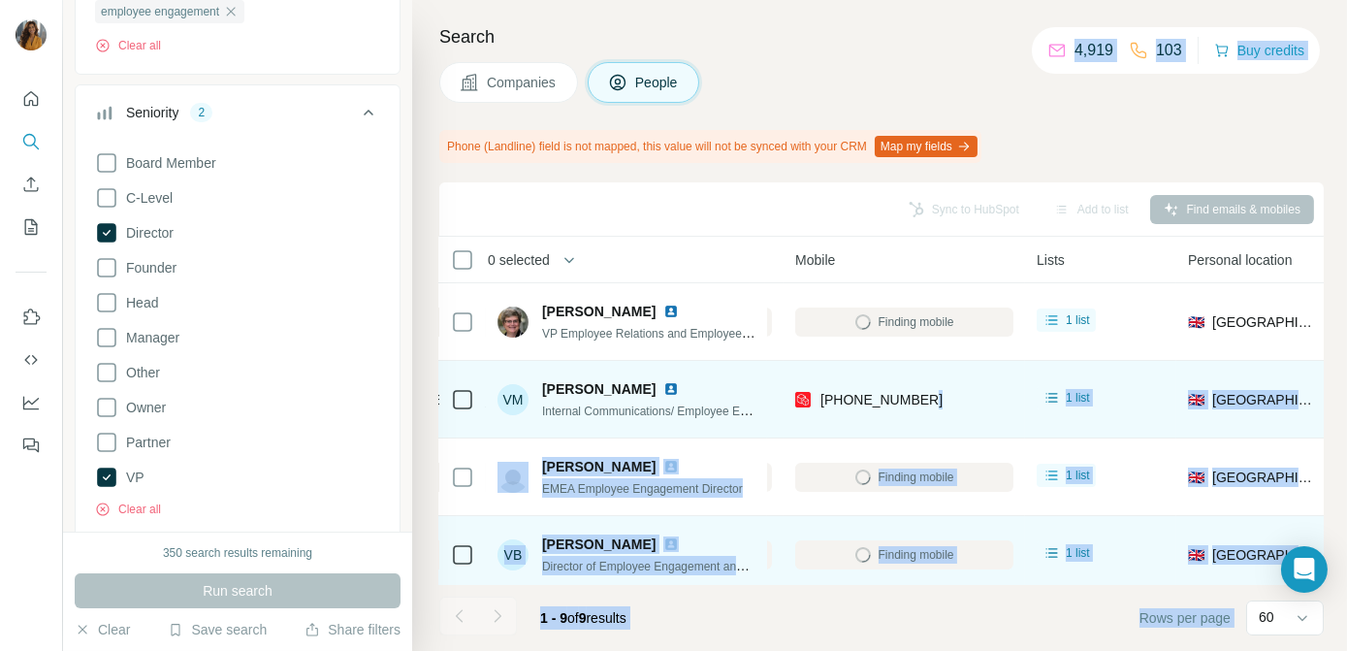
click at [663, 391] on img at bounding box center [671, 389] width 16 height 16
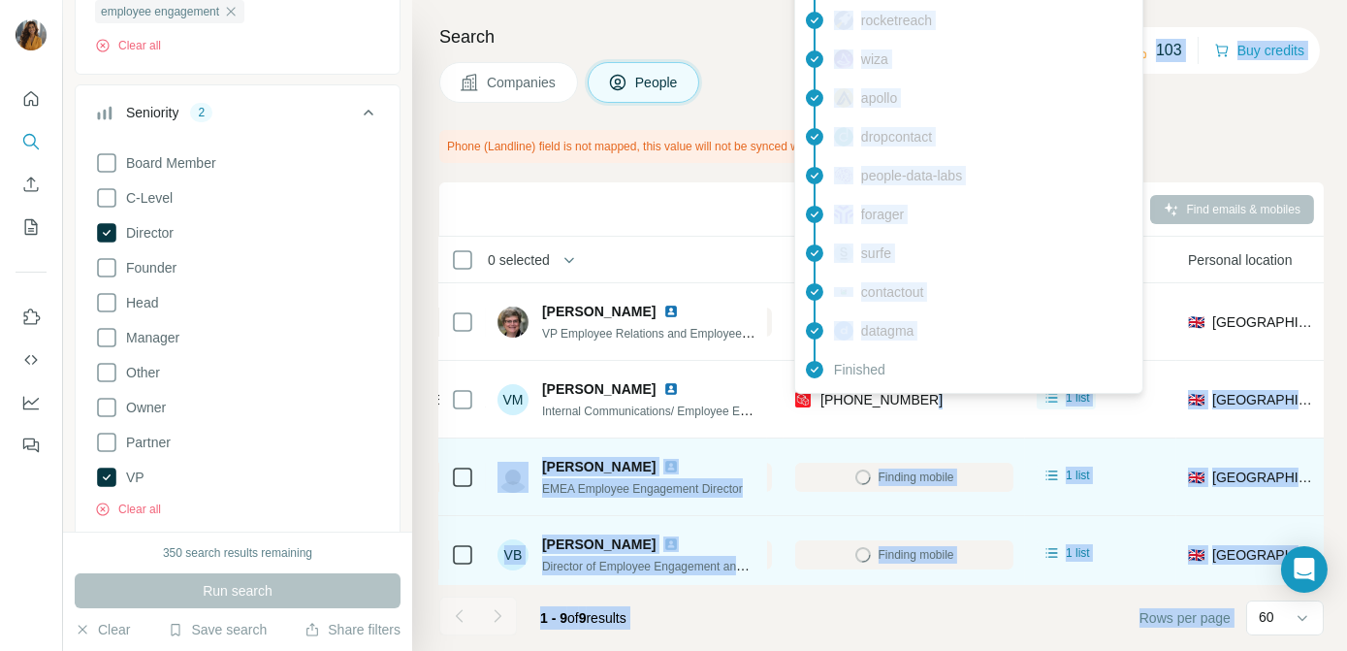
click at [793, 446] on td "Finding mobile" at bounding box center [903, 477] width 241 height 78
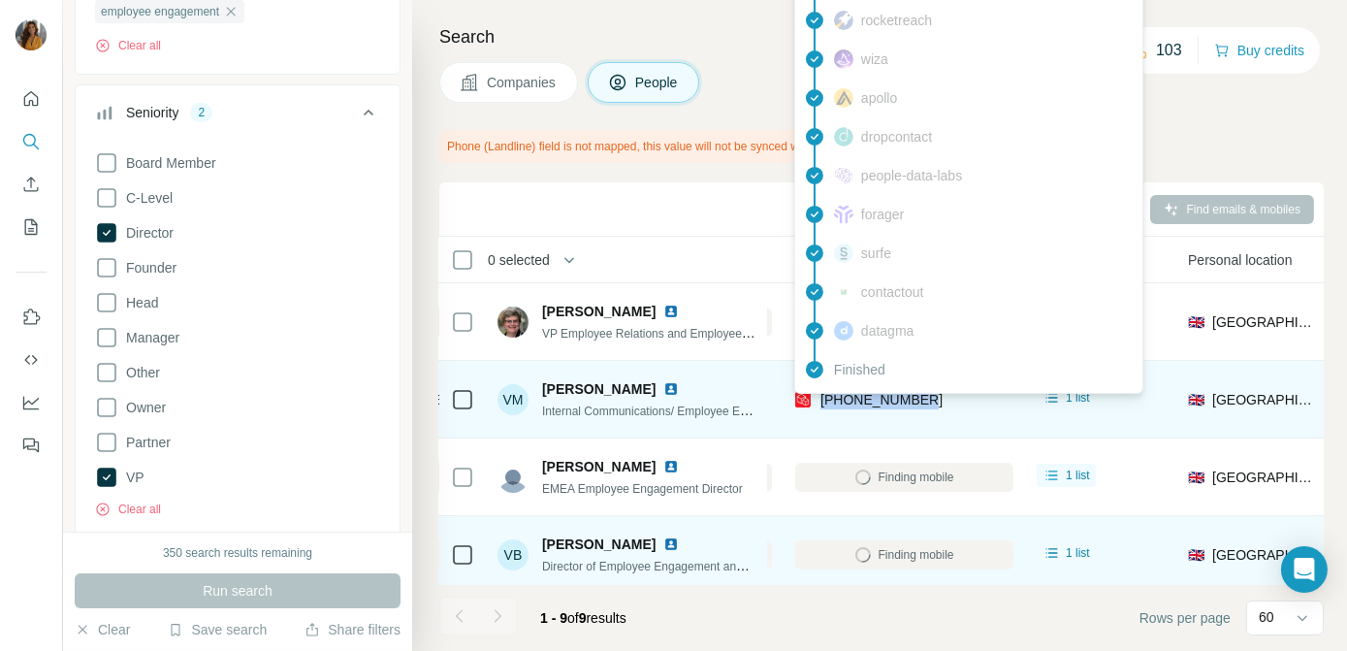
drag, startPoint x: 927, startPoint y: 401, endPoint x: 815, endPoint y: 401, distance: 111.5
click at [815, 401] on div "[PHONE_NUMBER]" at bounding box center [904, 398] width 218 height 53
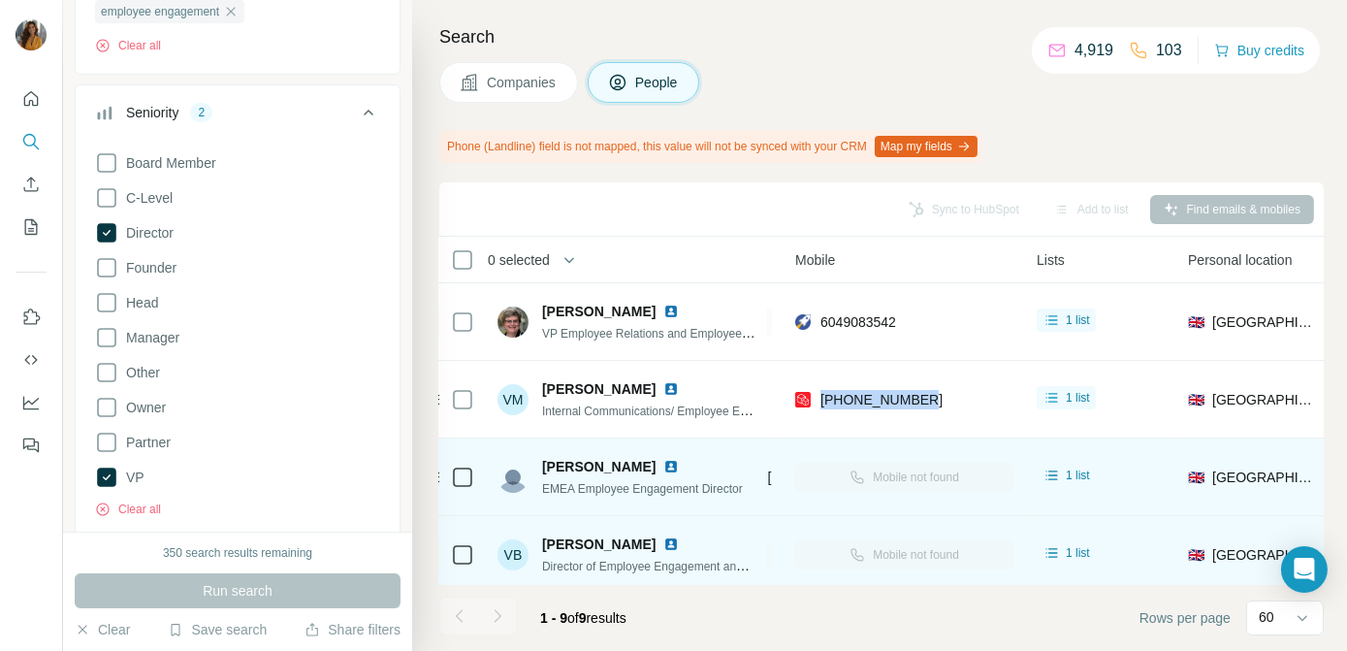
scroll to position [87, 568]
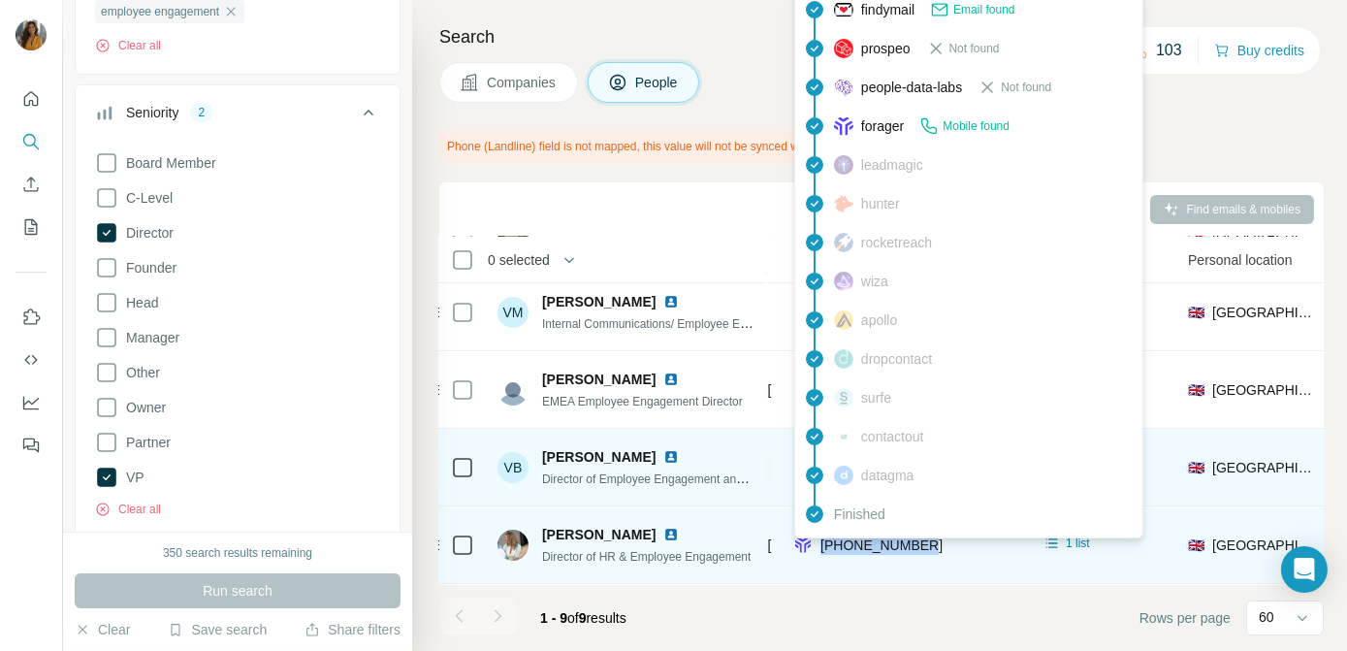
drag, startPoint x: 954, startPoint y: 548, endPoint x: 815, endPoint y: 549, distance: 138.7
click at [815, 549] on div "[PHONE_NUMBER]" at bounding box center [904, 544] width 218 height 53
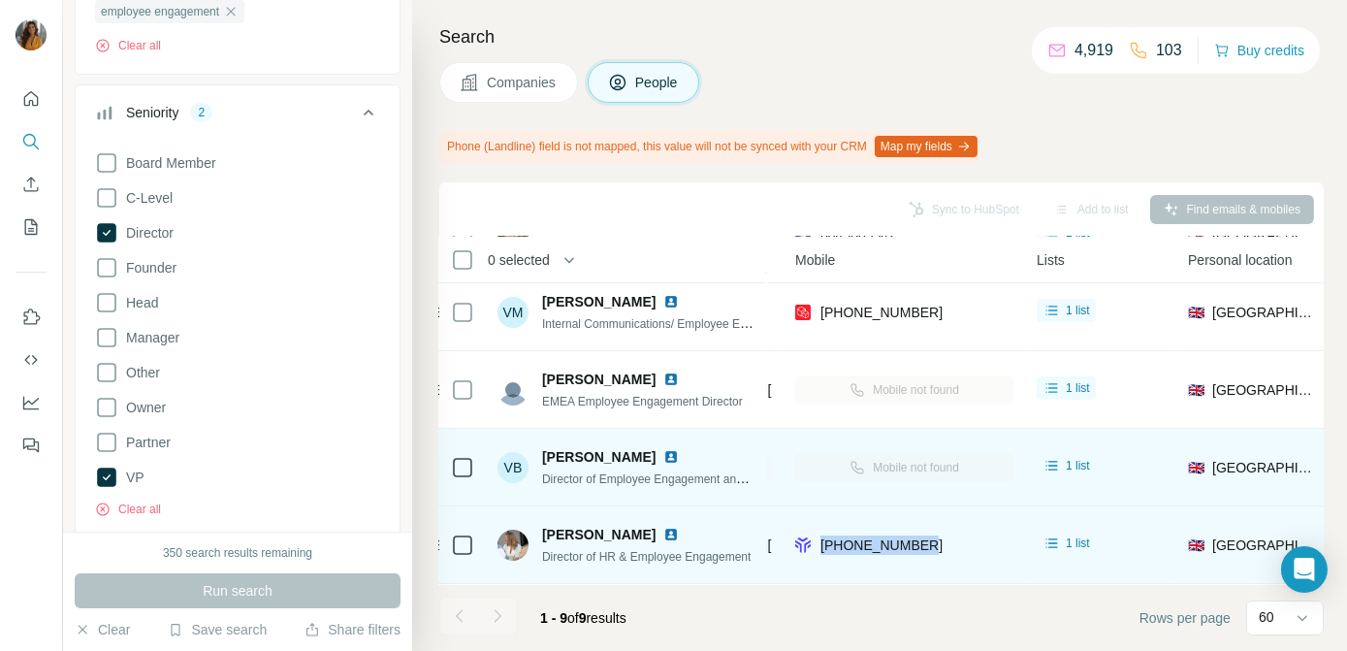
copy span "[PHONE_NUMBER]"
click at [663, 531] on img at bounding box center [671, 535] width 16 height 16
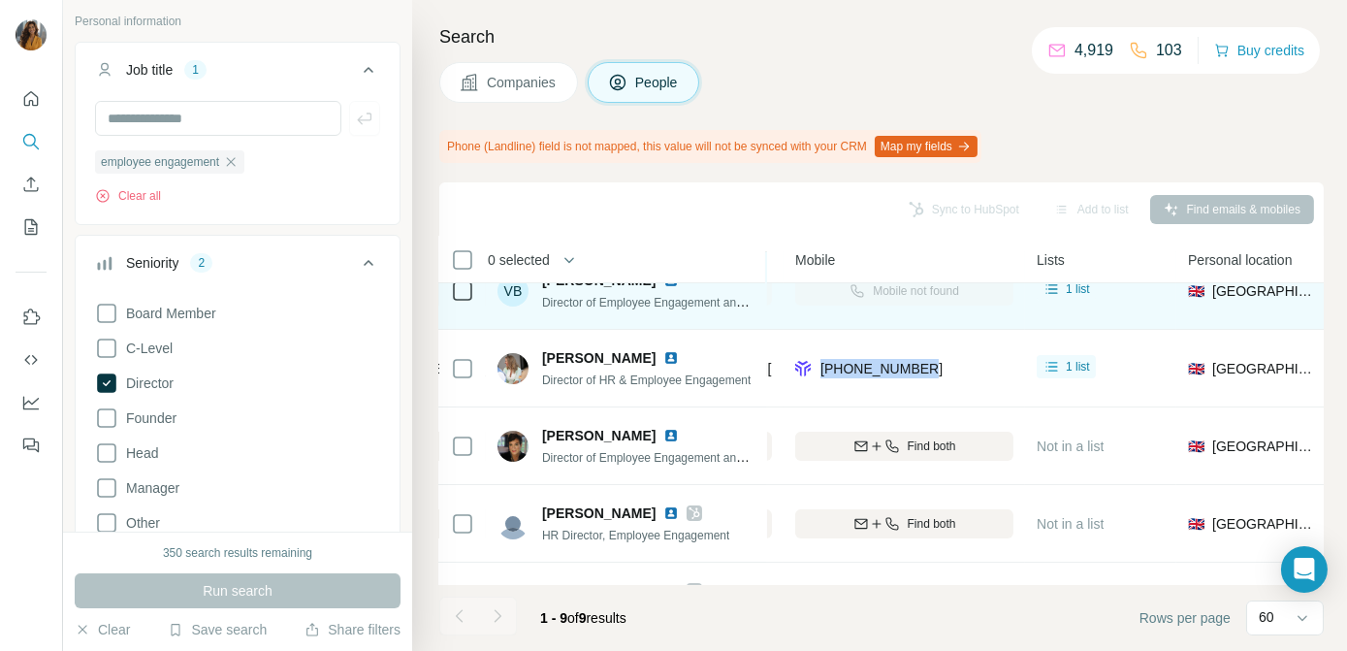
scroll to position [264, 0]
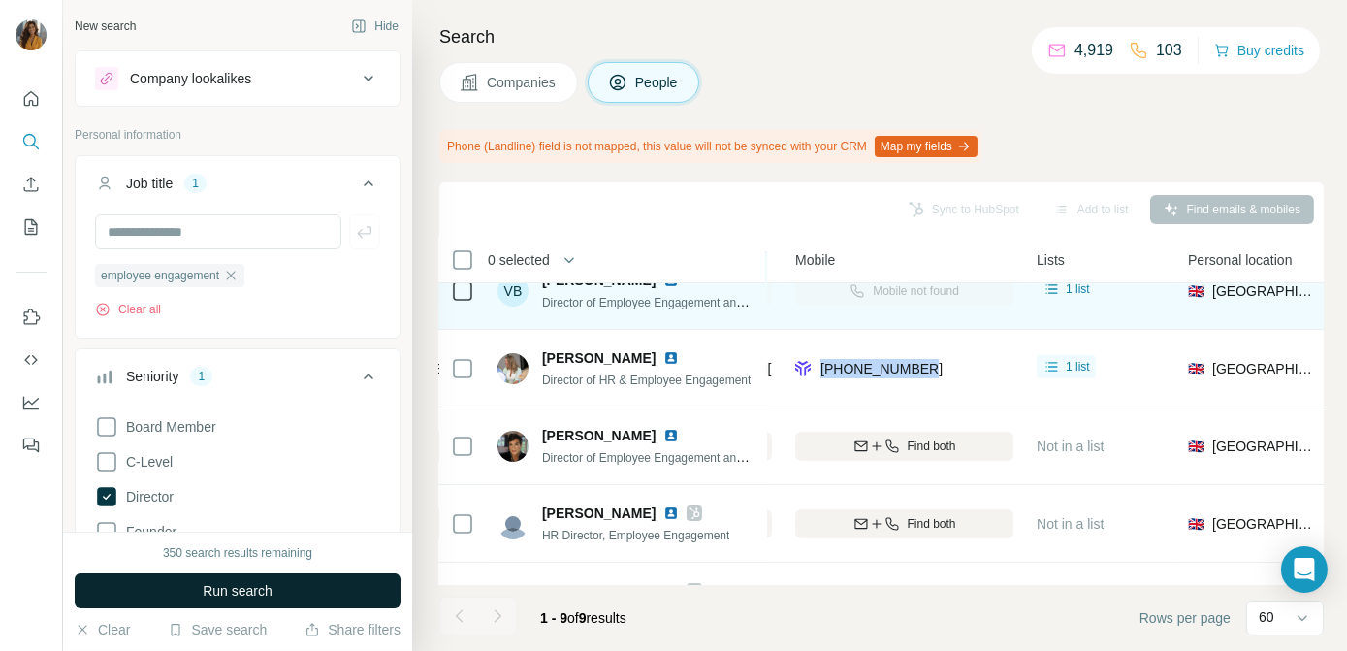
click at [266, 591] on span "Run search" at bounding box center [238, 590] width 70 height 19
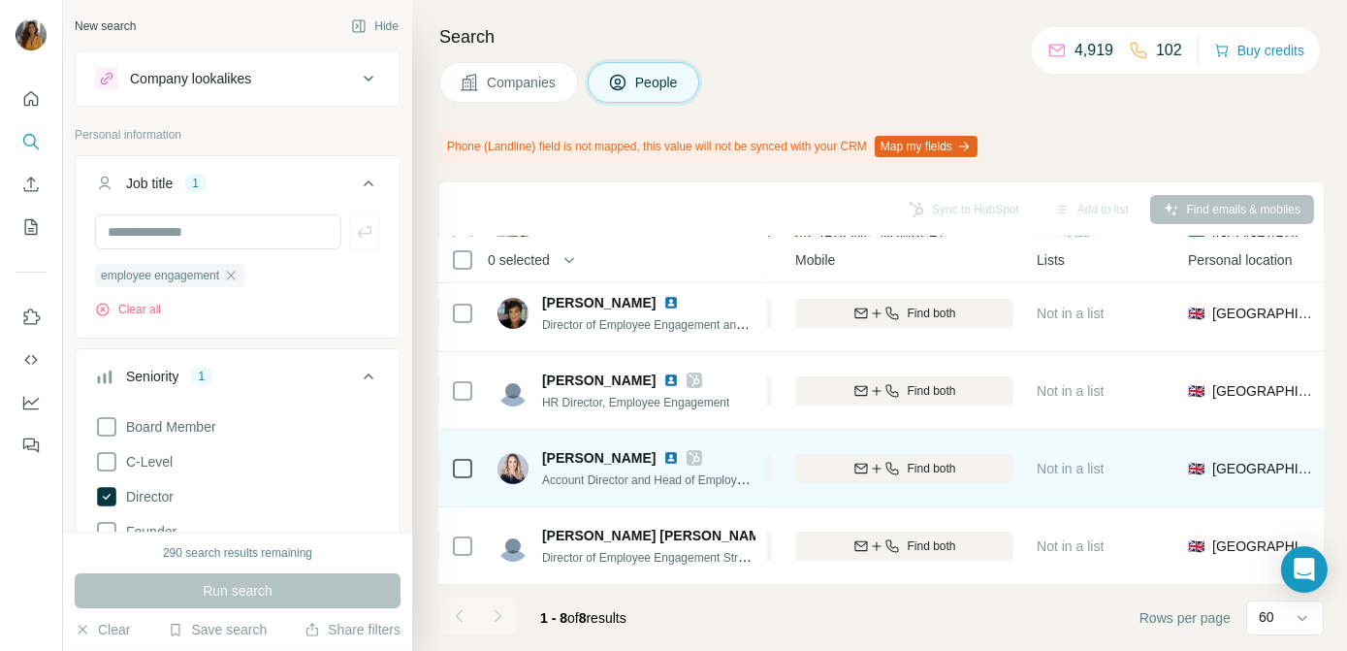
scroll to position [239, 568]
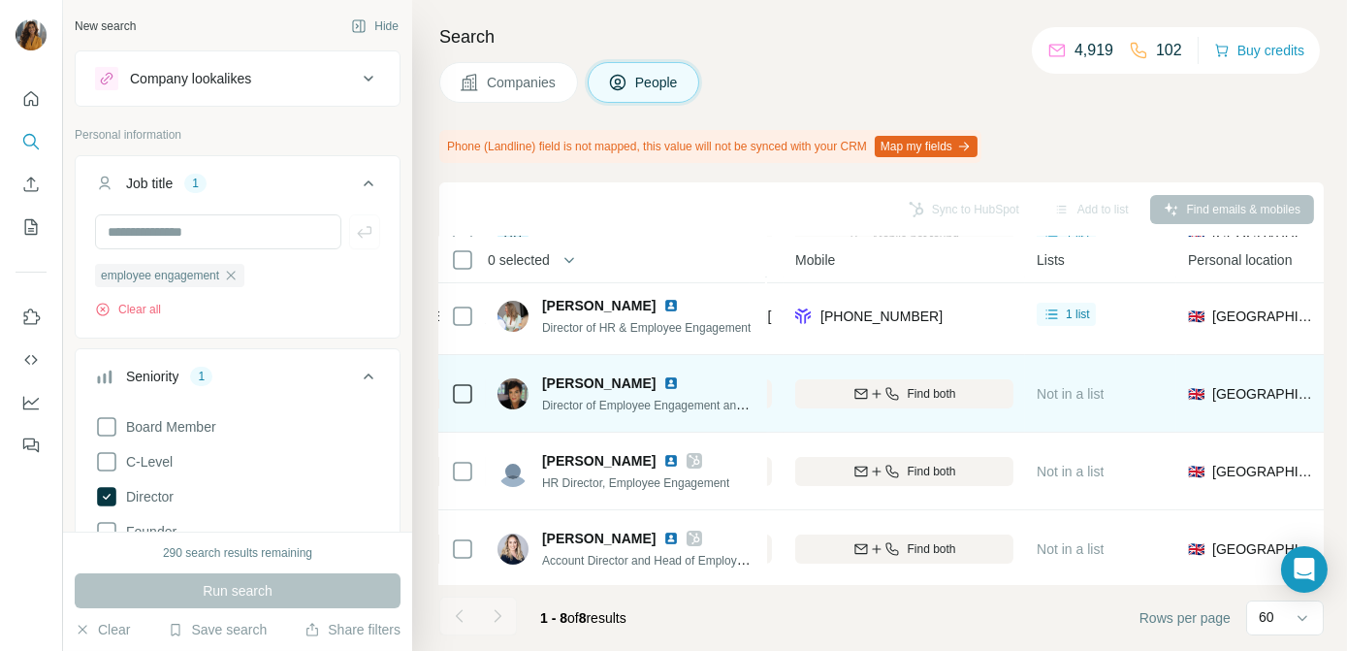
click at [679, 377] on img at bounding box center [671, 383] width 16 height 16
click at [920, 397] on span "Find both" at bounding box center [932, 393] width 48 height 17
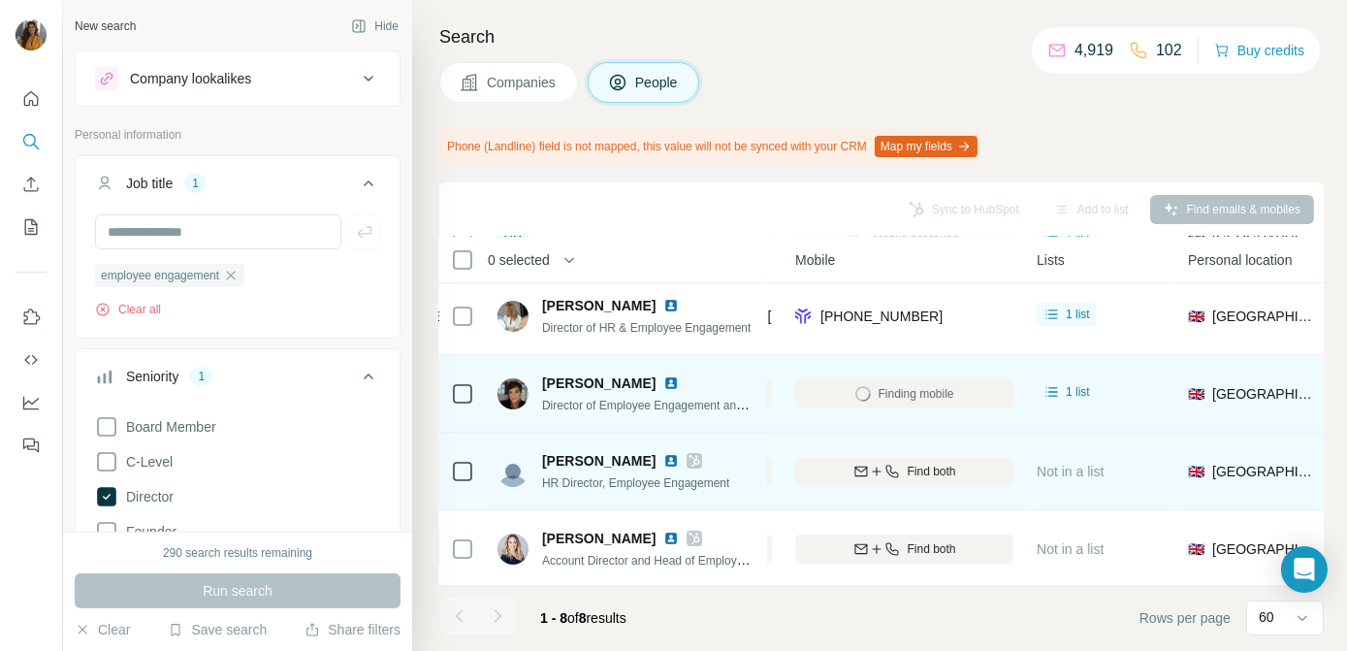
click at [663, 460] on img at bounding box center [671, 461] width 16 height 16
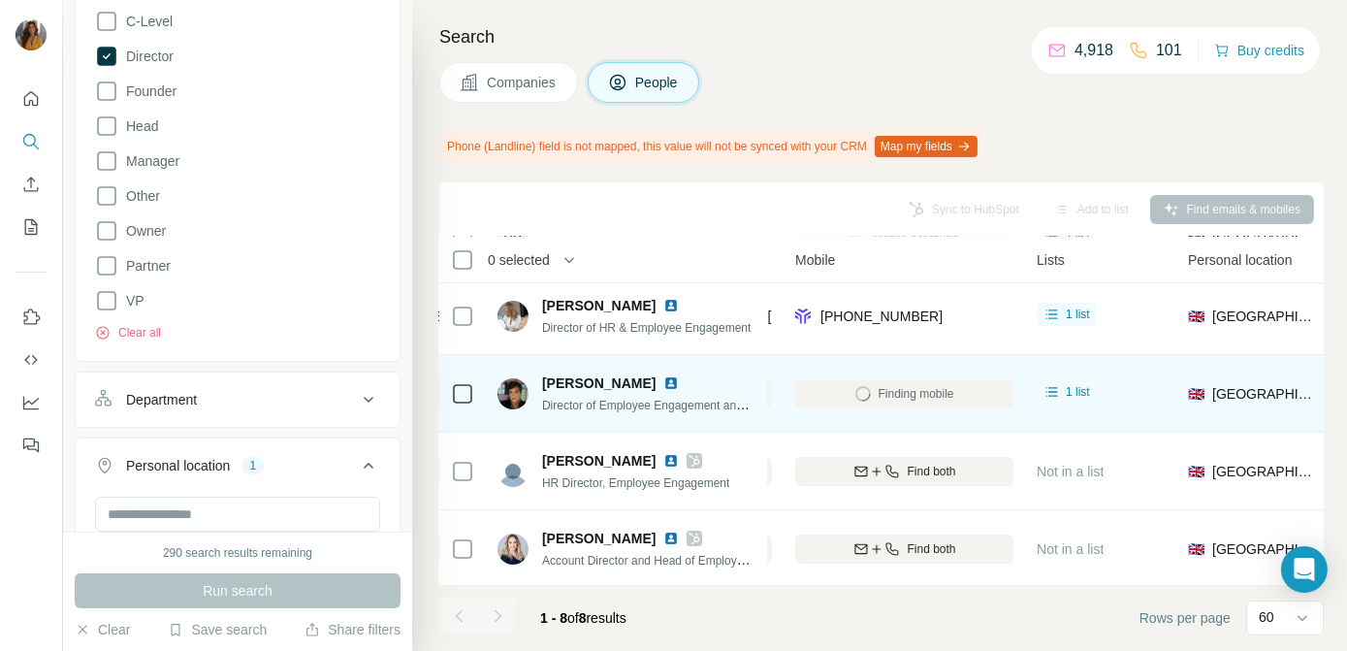
scroll to position [705, 0]
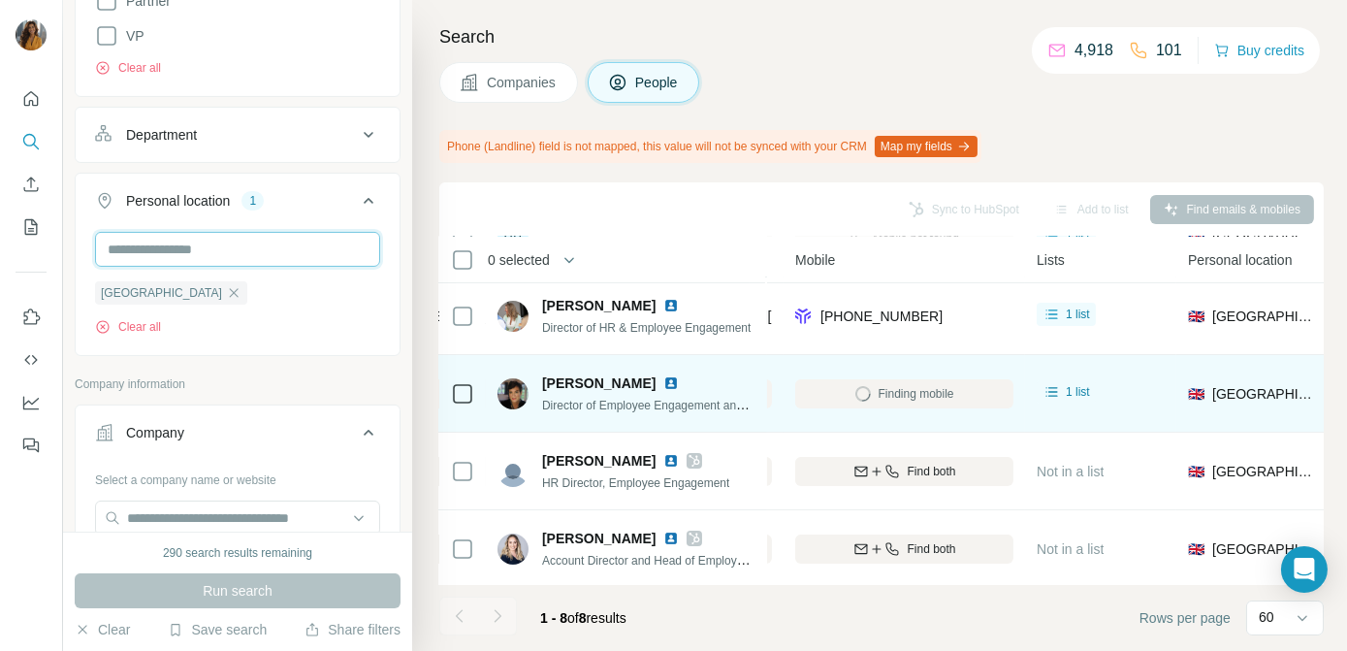
click at [230, 253] on input "text" at bounding box center [237, 249] width 285 height 35
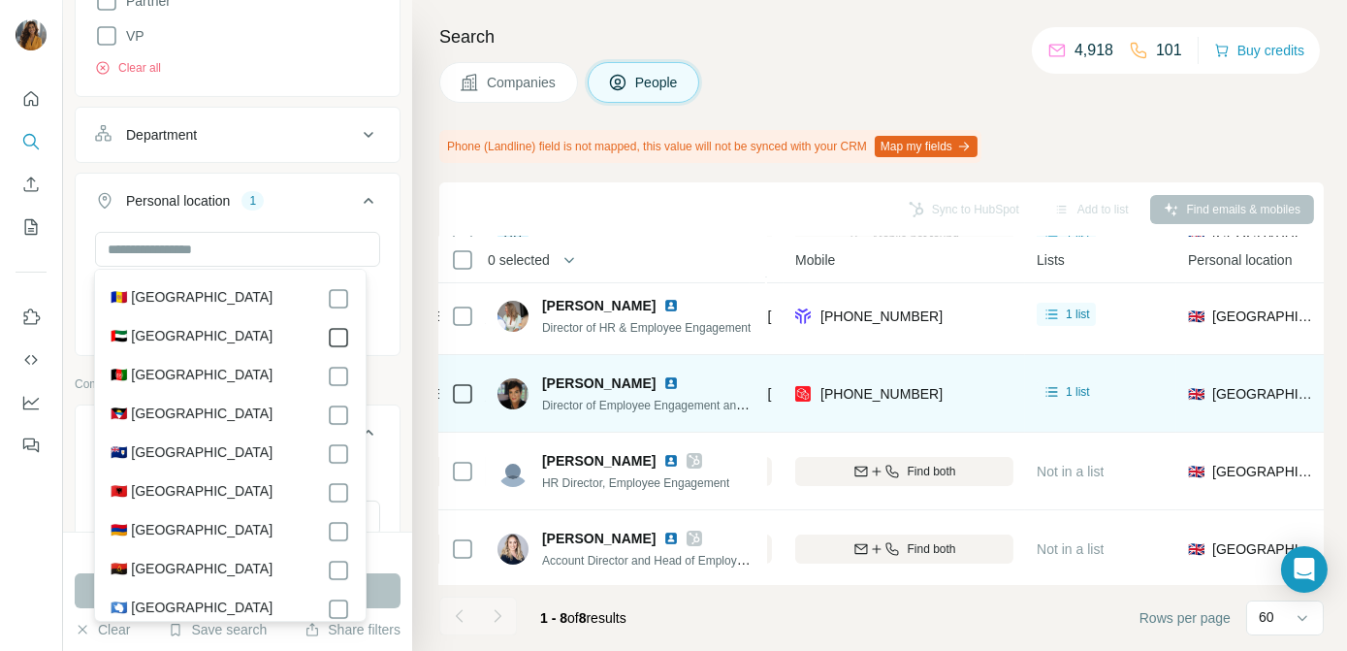
click at [335, 340] on icon at bounding box center [338, 337] width 23 height 23
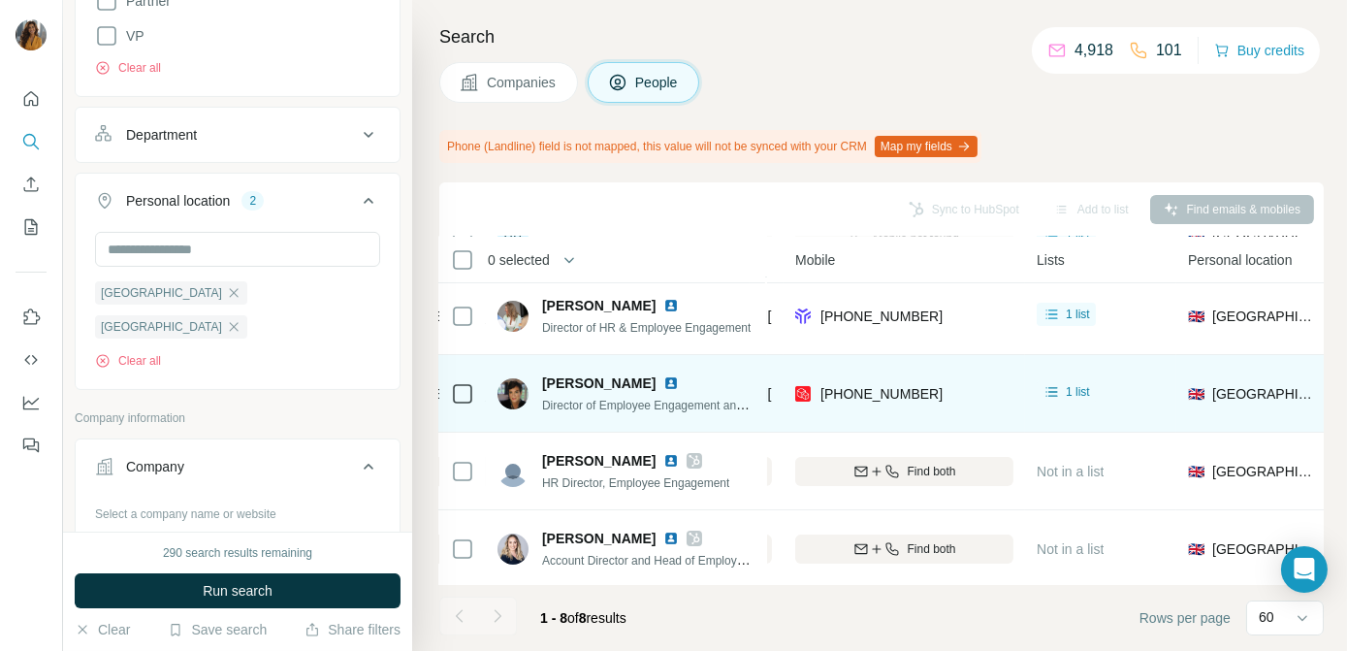
click at [387, 525] on div "New search Hide Company lookalikes Personal information Job title 1 employee en…" at bounding box center [237, 265] width 349 height 531
click at [199, 299] on div "[GEOGRAPHIC_DATA]" at bounding box center [171, 292] width 152 height 23
click at [230, 294] on icon "button" at bounding box center [234, 292] width 9 height 9
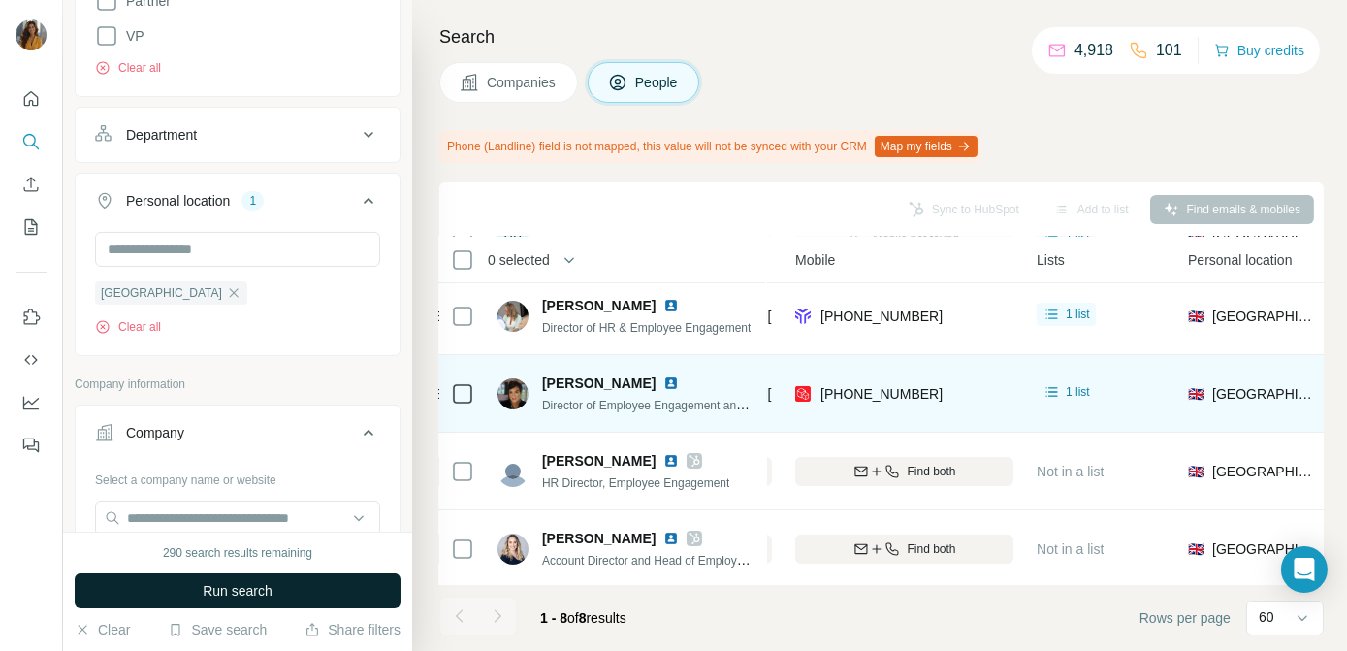
click at [238, 588] on span "Run search" at bounding box center [238, 590] width 70 height 19
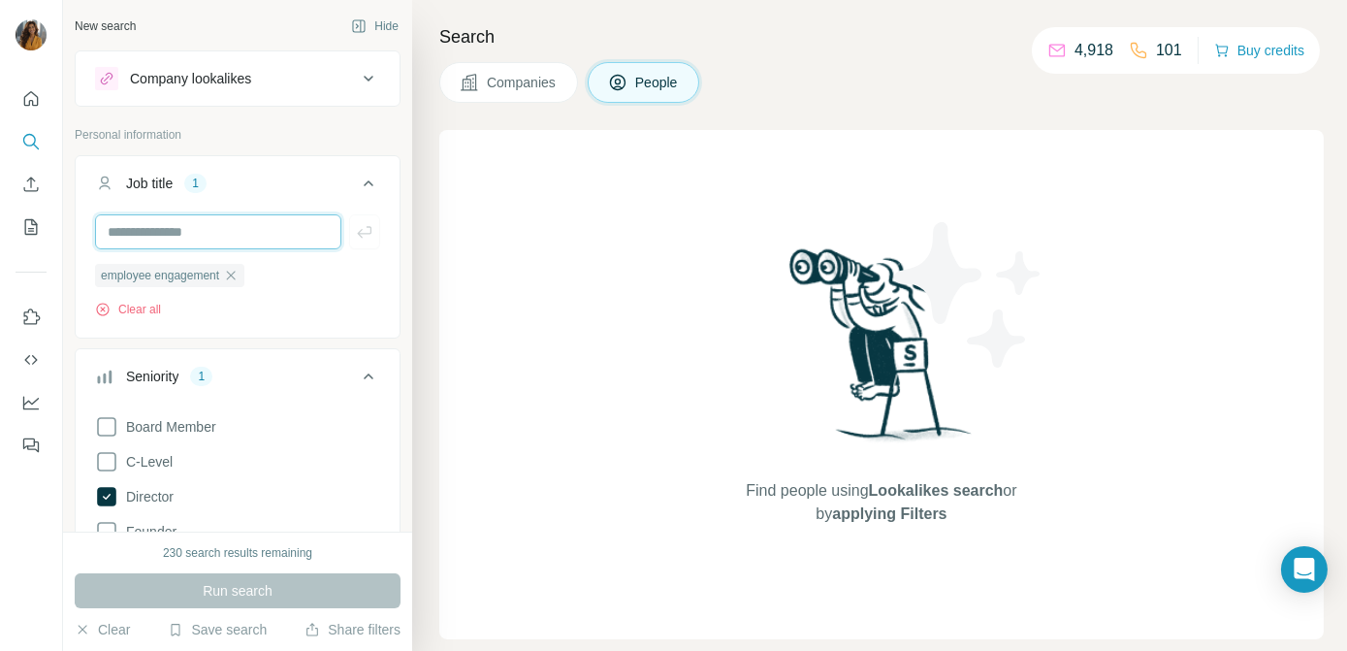
click at [235, 227] on input "text" at bounding box center [218, 231] width 246 height 35
click at [158, 305] on button "Clear all" at bounding box center [128, 309] width 66 height 17
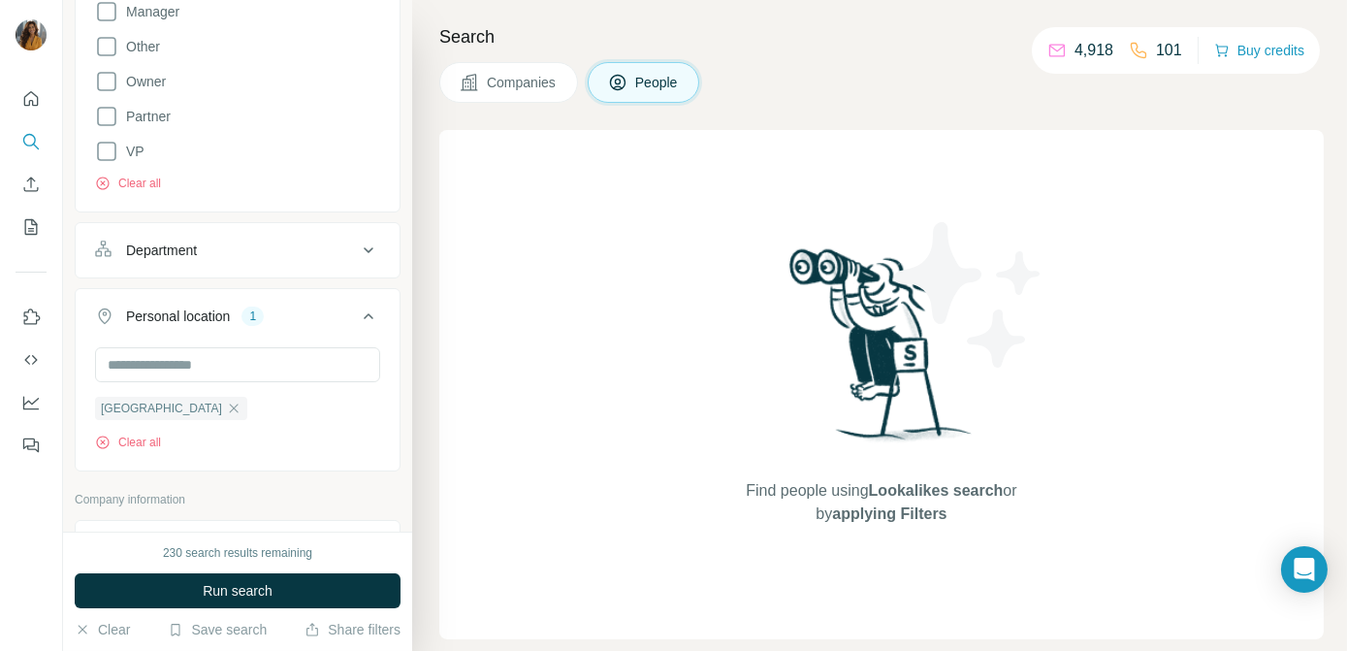
scroll to position [528, 0]
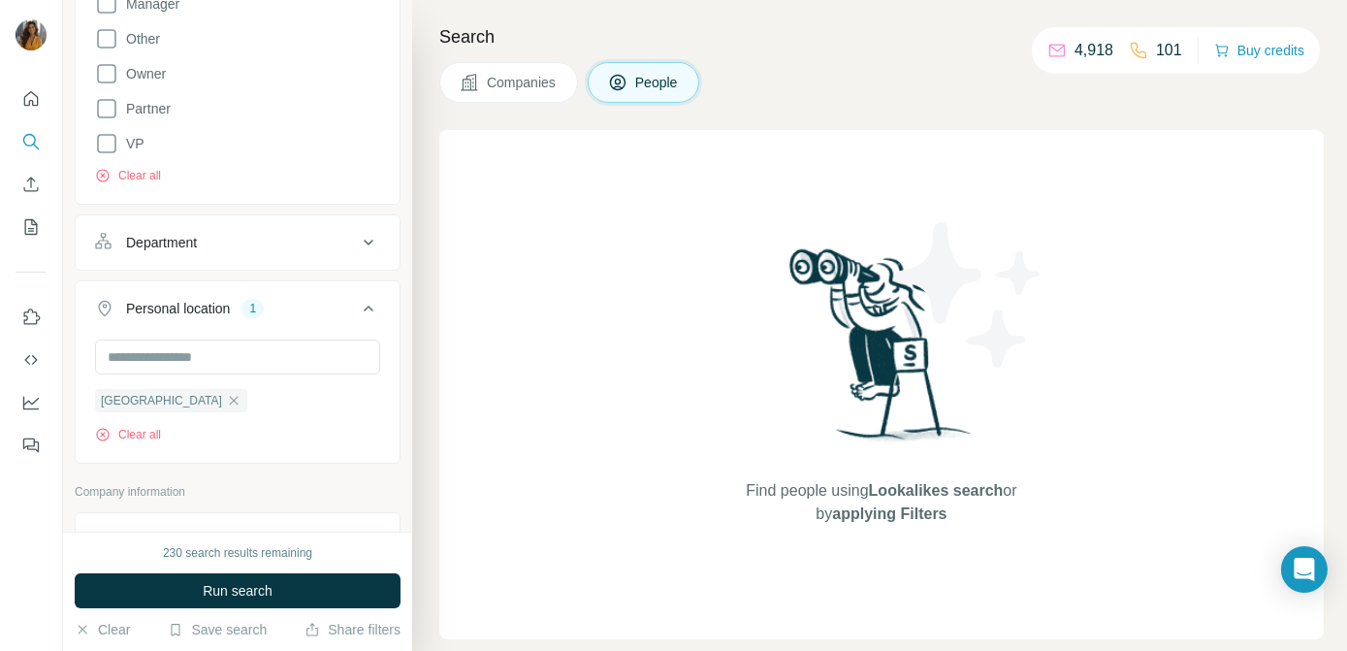
click at [238, 249] on div "Department" at bounding box center [226, 242] width 262 height 19
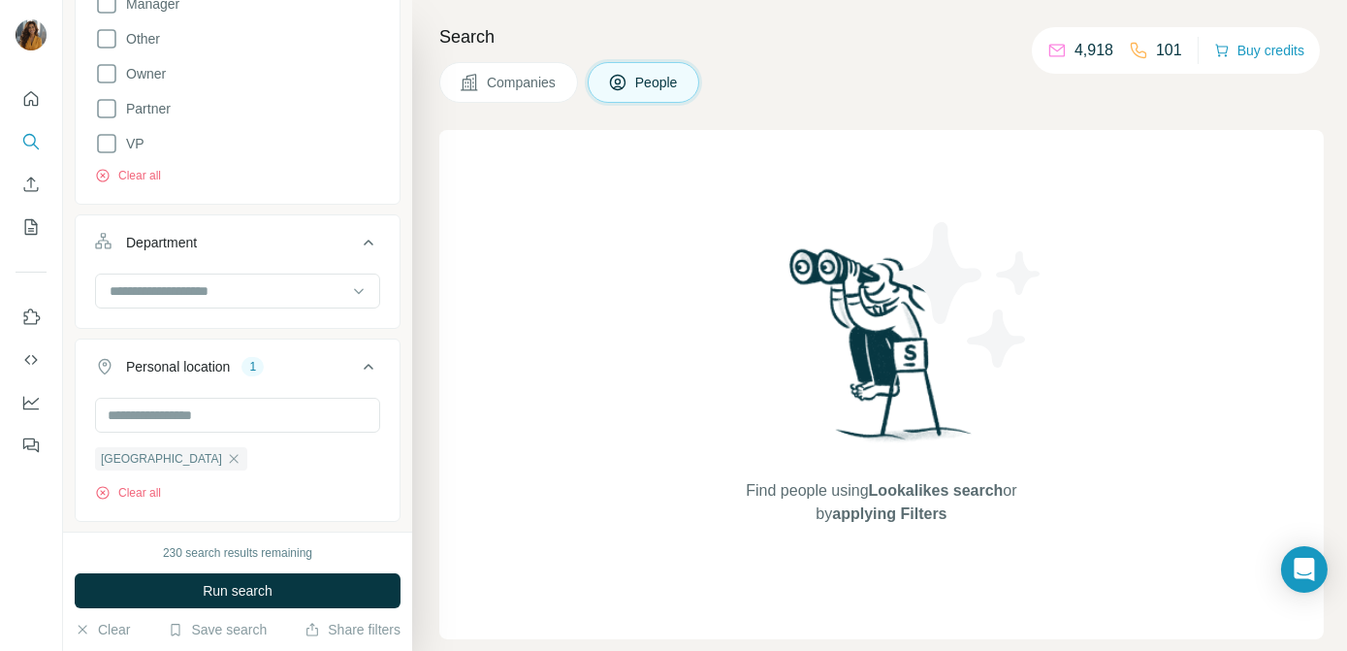
drag, startPoint x: 205, startPoint y: 591, endPoint x: 225, endPoint y: 517, distance: 77.4
click at [205, 592] on span "Run search" at bounding box center [238, 590] width 70 height 19
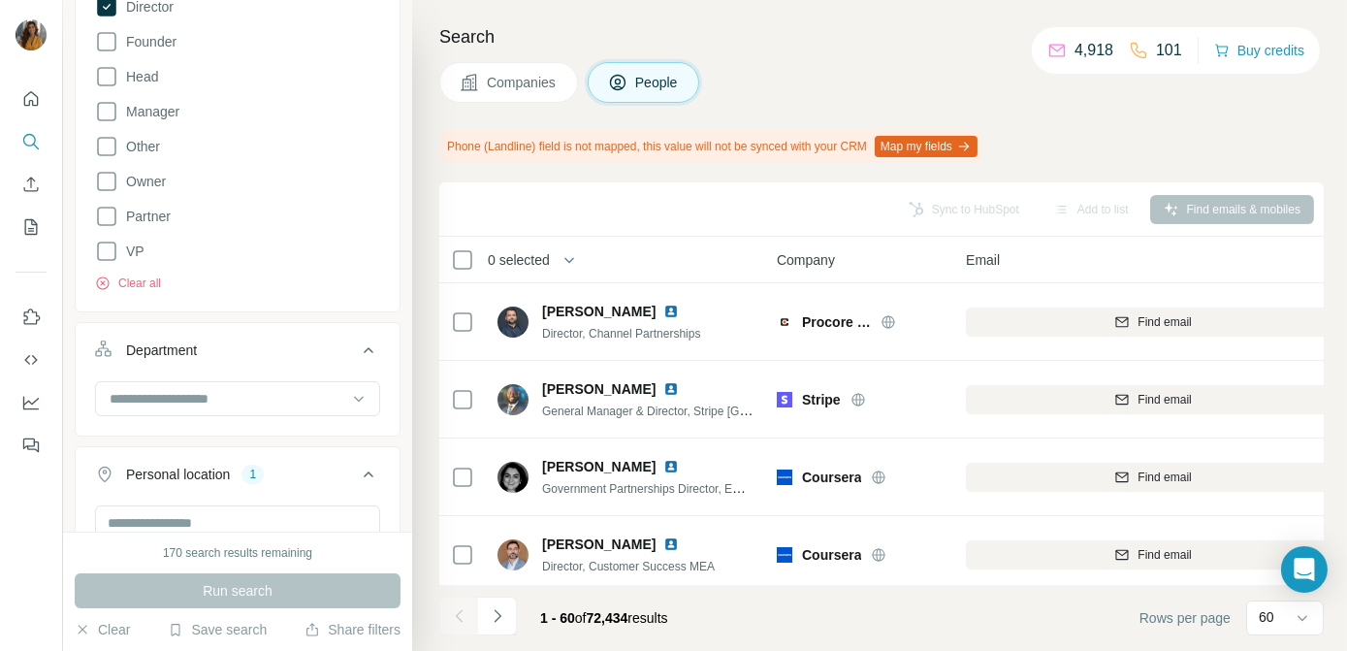
scroll to position [0, 0]
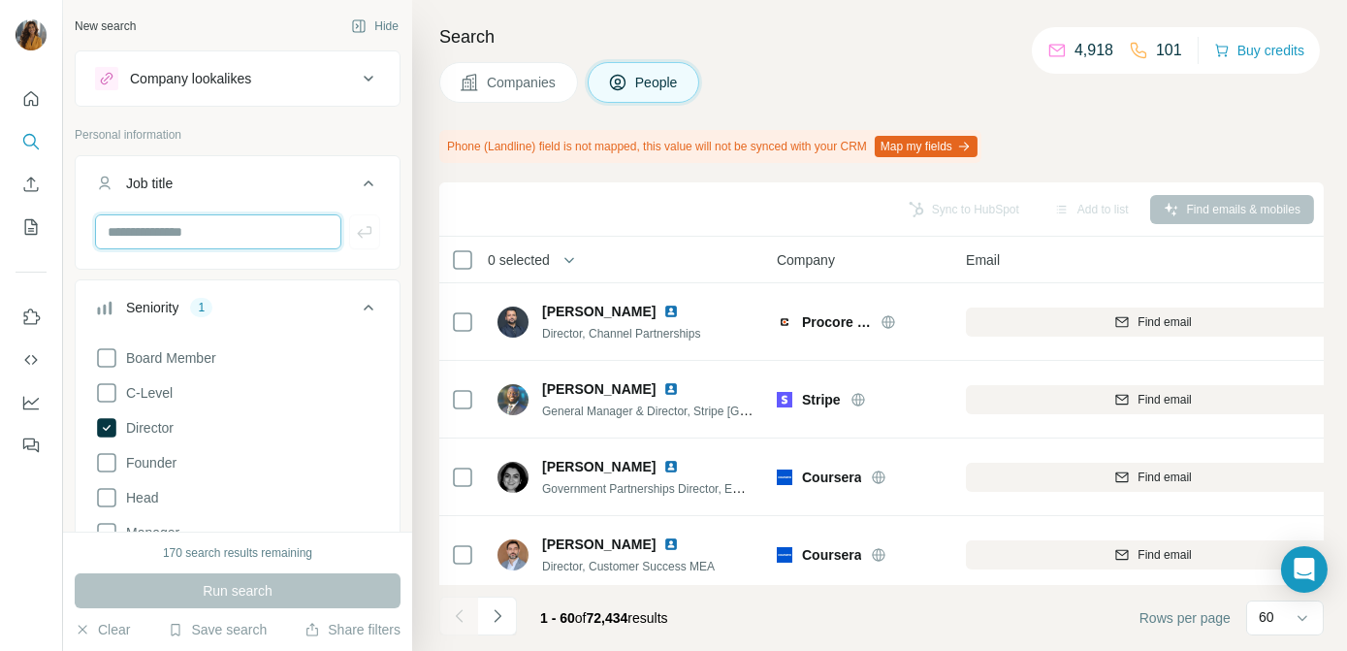
click at [192, 231] on input "text" at bounding box center [218, 231] width 246 height 35
type input "**********"
click at [130, 436] on label "Director" at bounding box center [134, 427] width 79 height 23
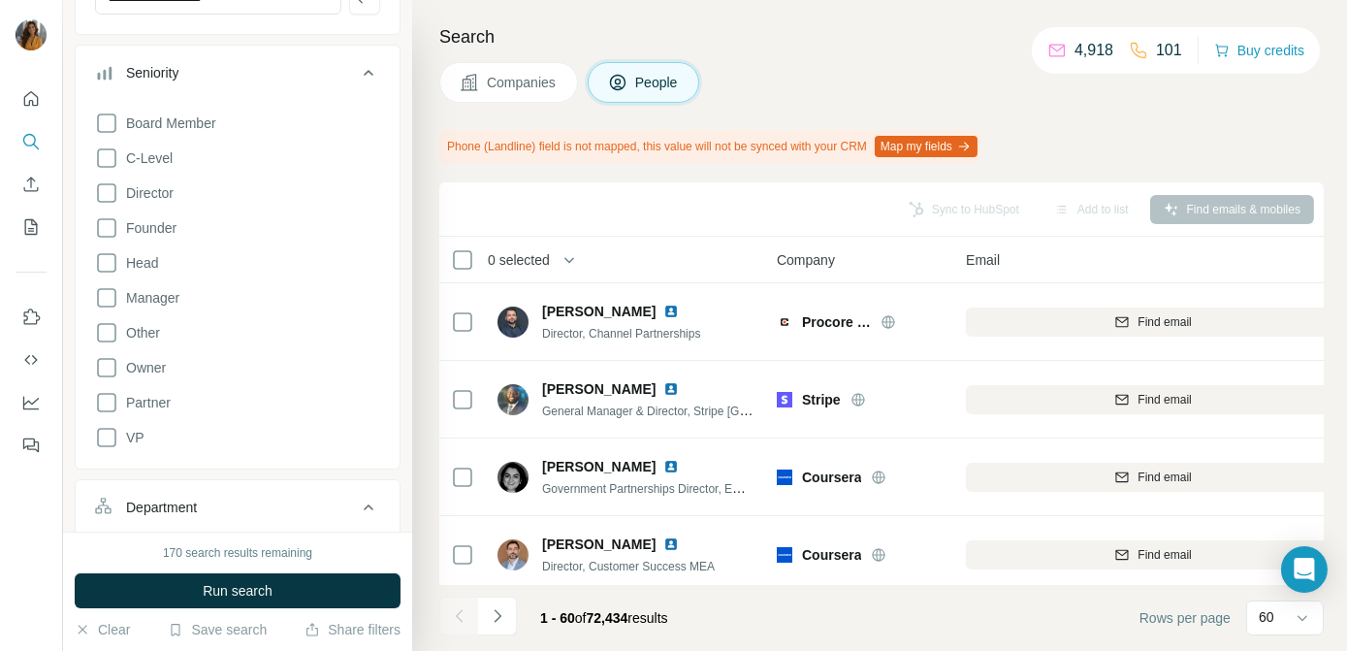
scroll to position [440, 0]
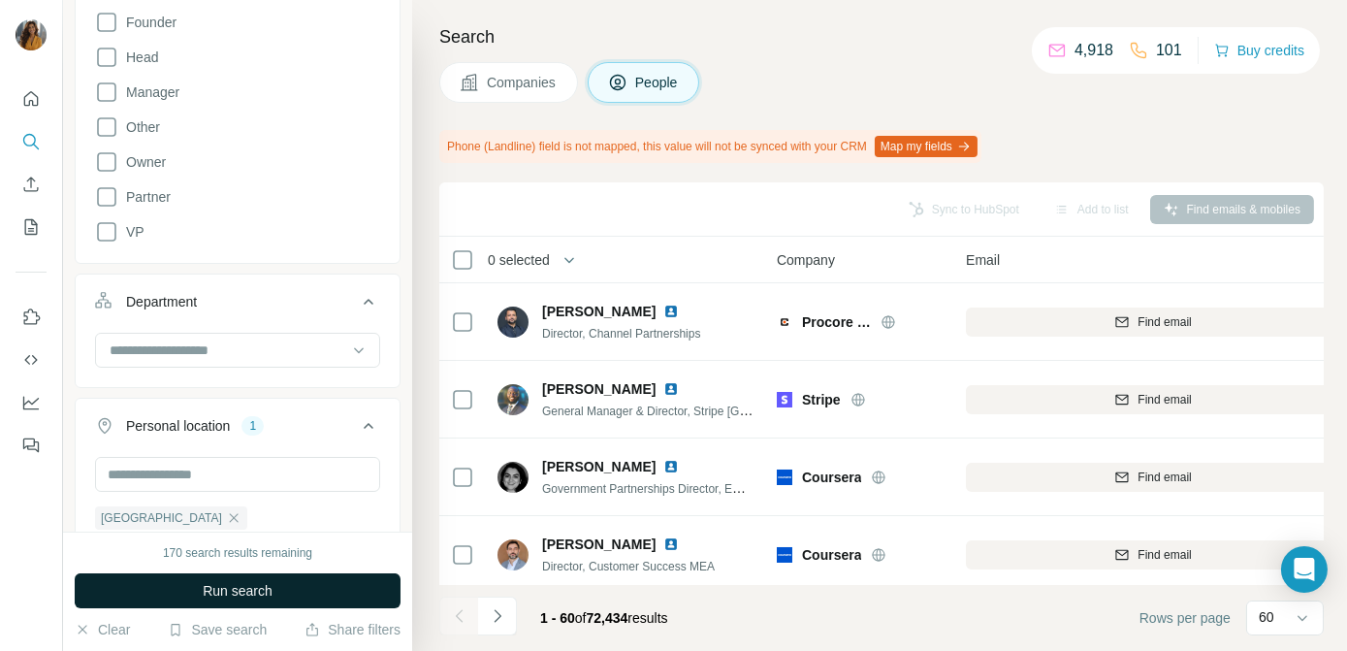
click at [235, 591] on span "Run search" at bounding box center [238, 590] width 70 height 19
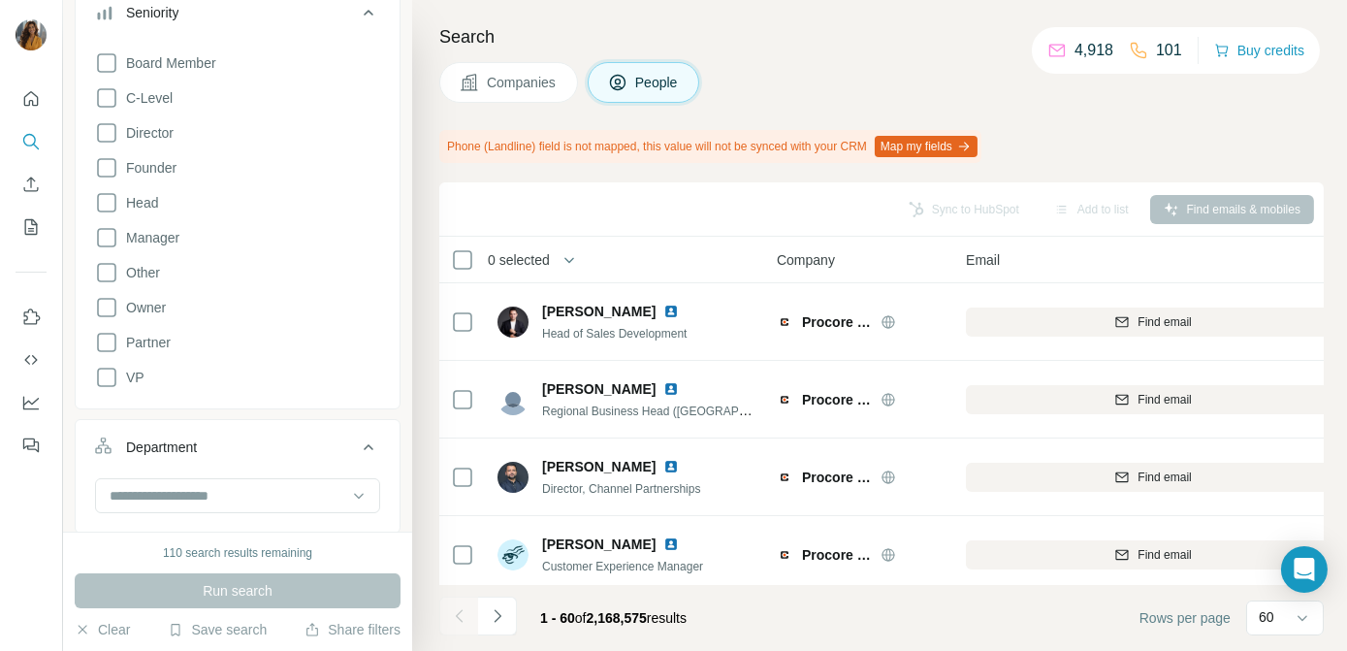
scroll to position [480, 0]
